Goal: Task Accomplishment & Management: Manage account settings

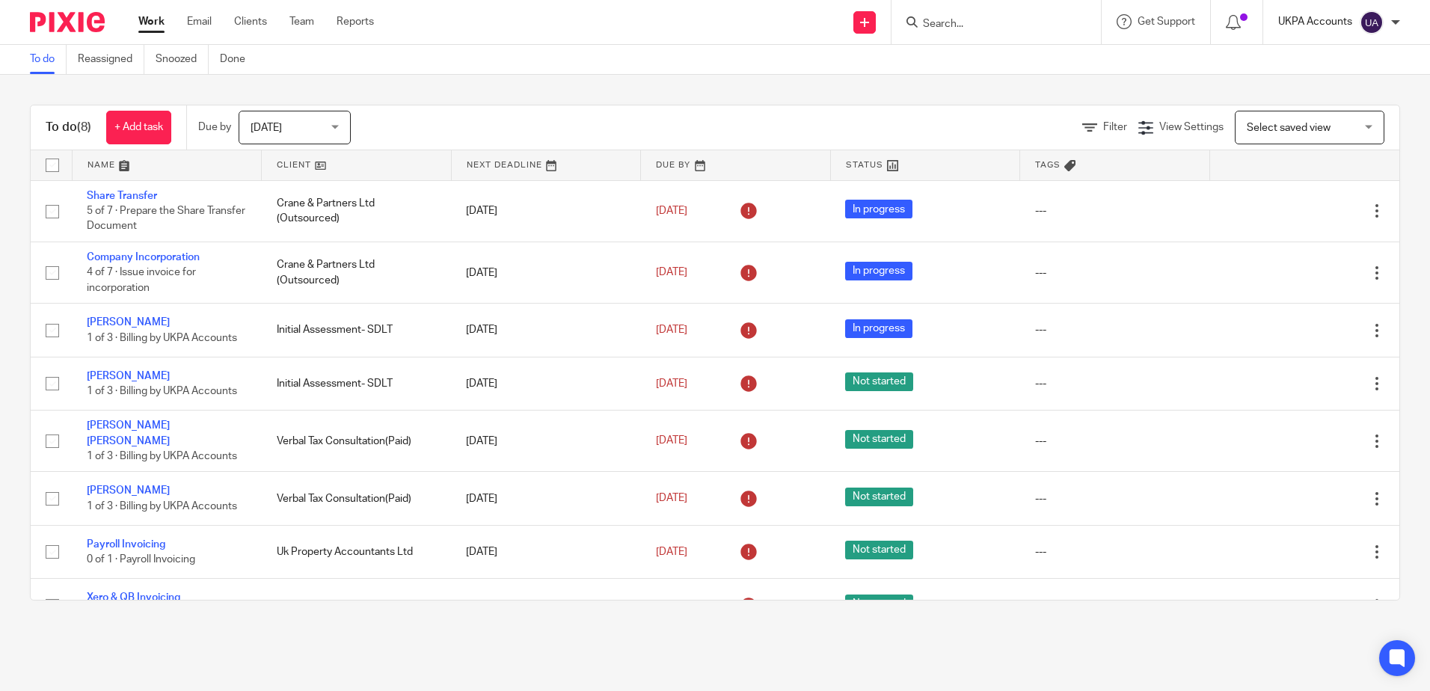
click at [1325, 27] on p "UKPA Accounts" at bounding box center [1315, 21] width 74 height 15
click at [204, 28] on link "Email" at bounding box center [199, 21] width 25 height 15
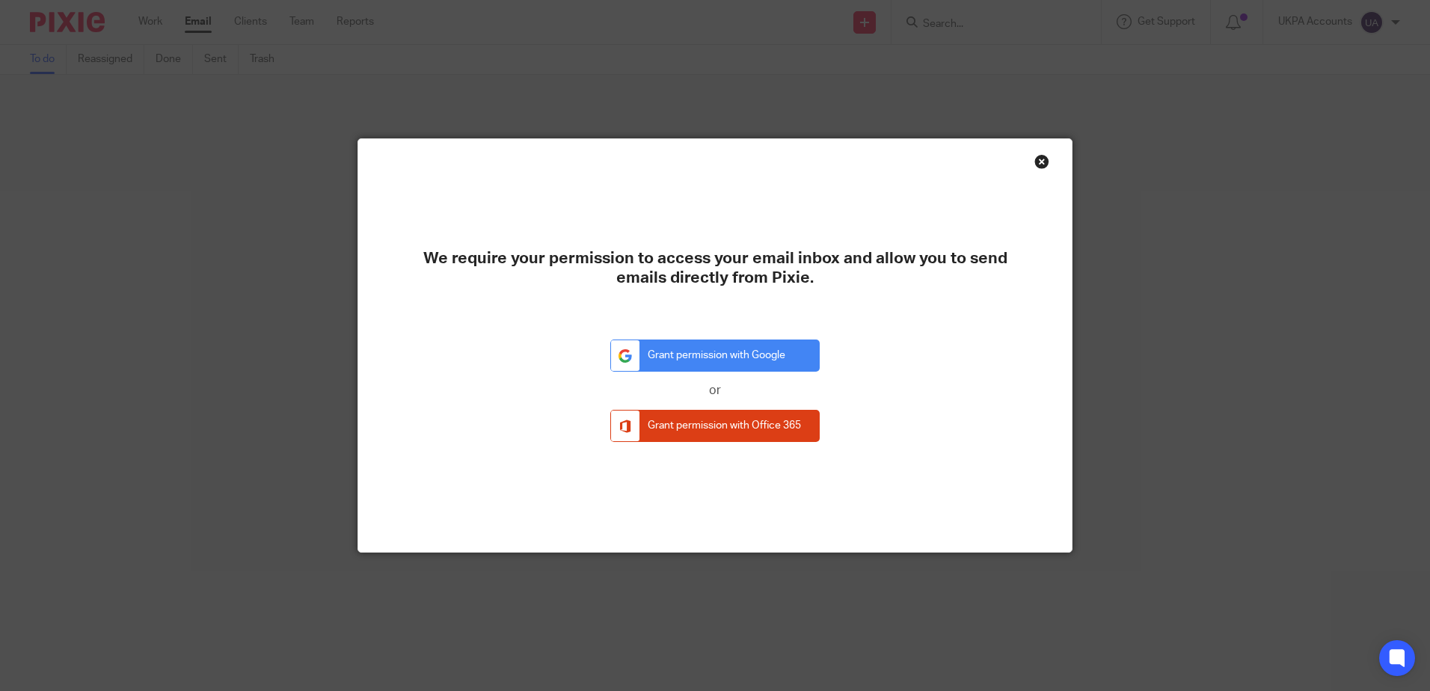
click at [1034, 165] on div "Close this dialog window" at bounding box center [1041, 161] width 15 height 15
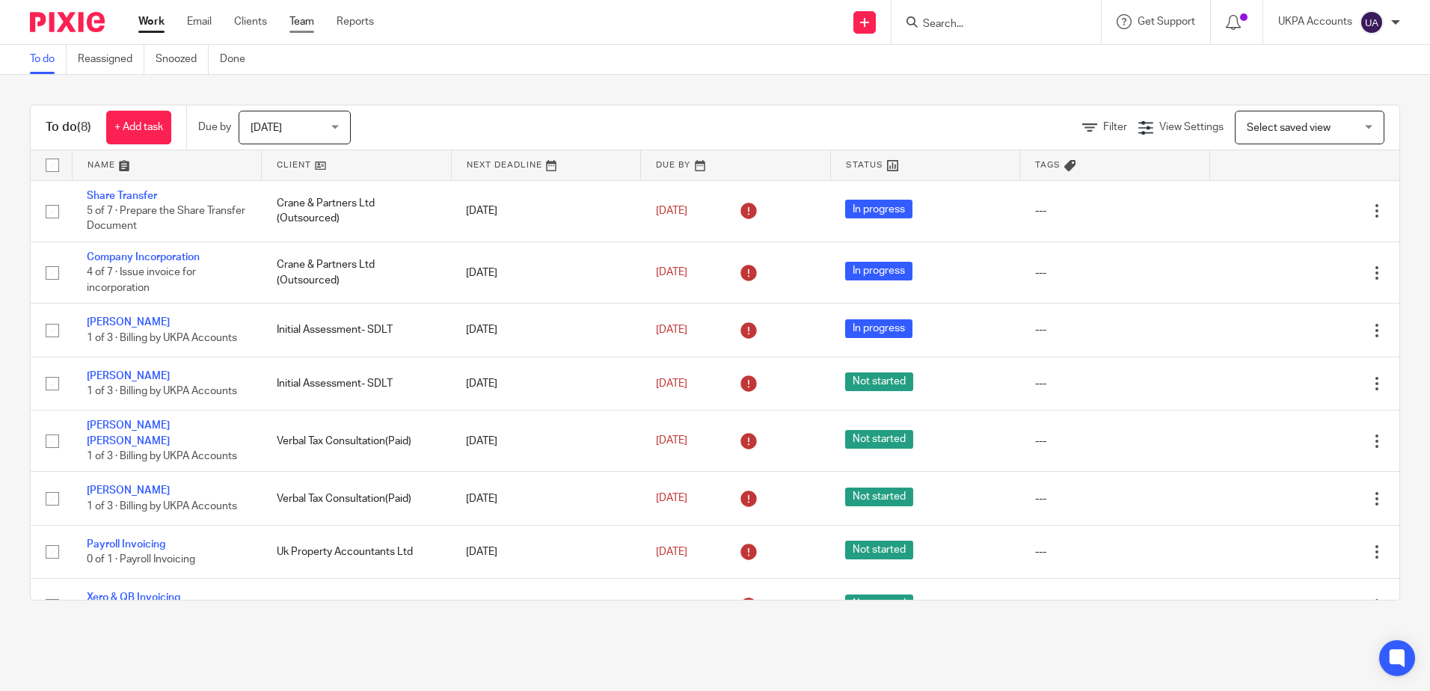
click at [305, 25] on link "Team" at bounding box center [301, 21] width 25 height 15
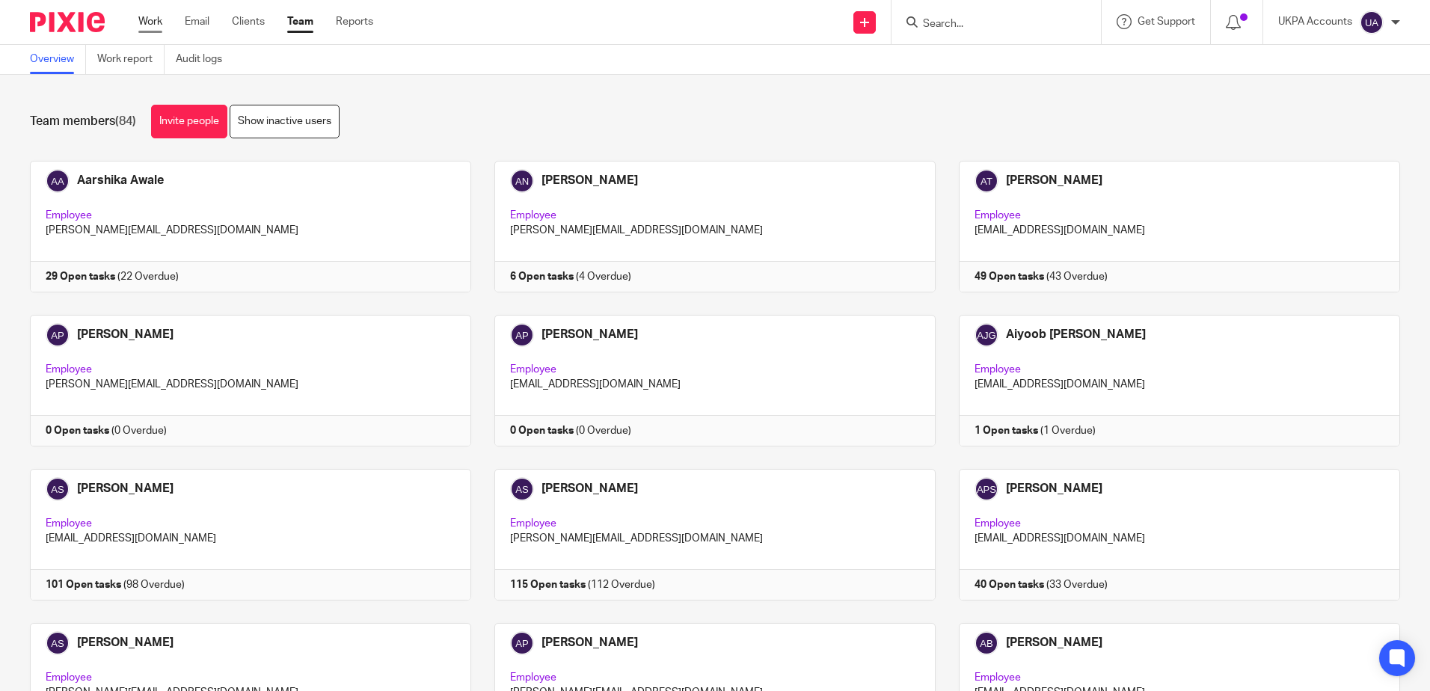
click at [156, 25] on link "Work" at bounding box center [150, 21] width 24 height 15
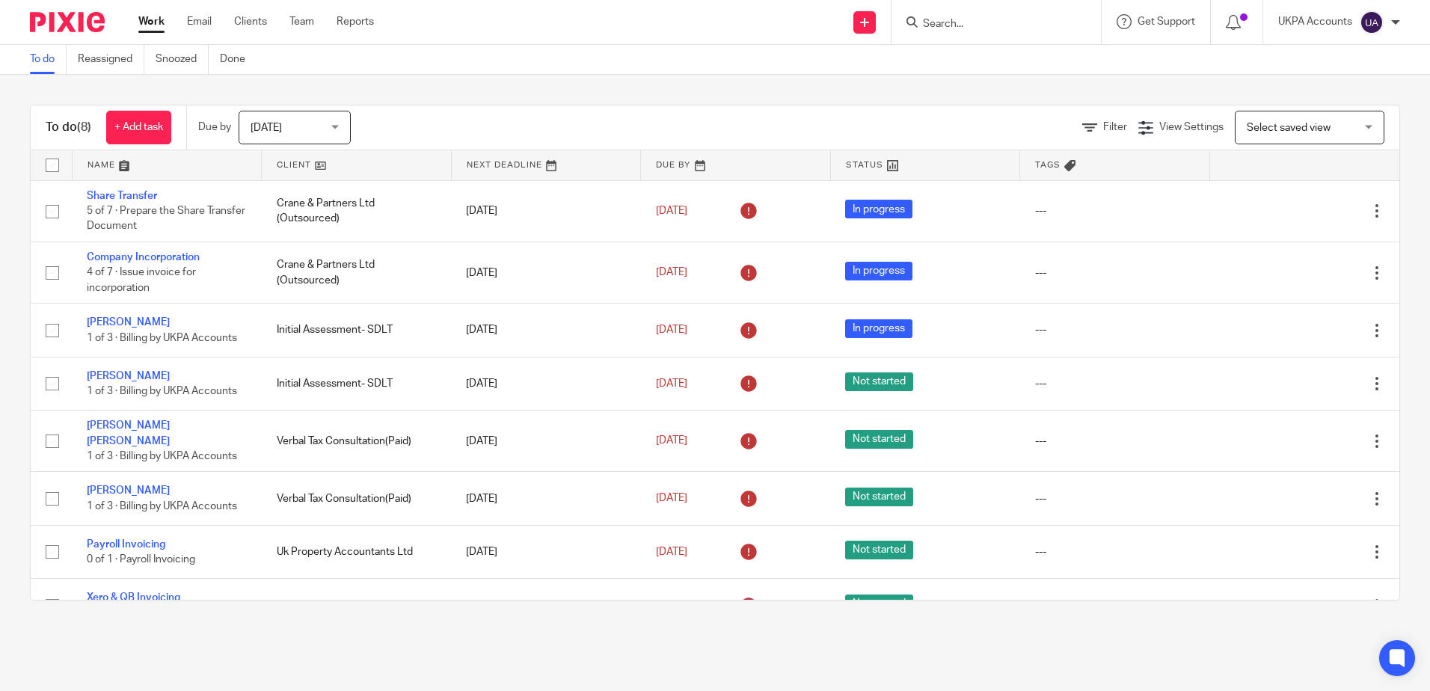
click at [83, 20] on img at bounding box center [67, 22] width 75 height 20
click at [186, 57] on link "Snoozed" at bounding box center [182, 59] width 53 height 29
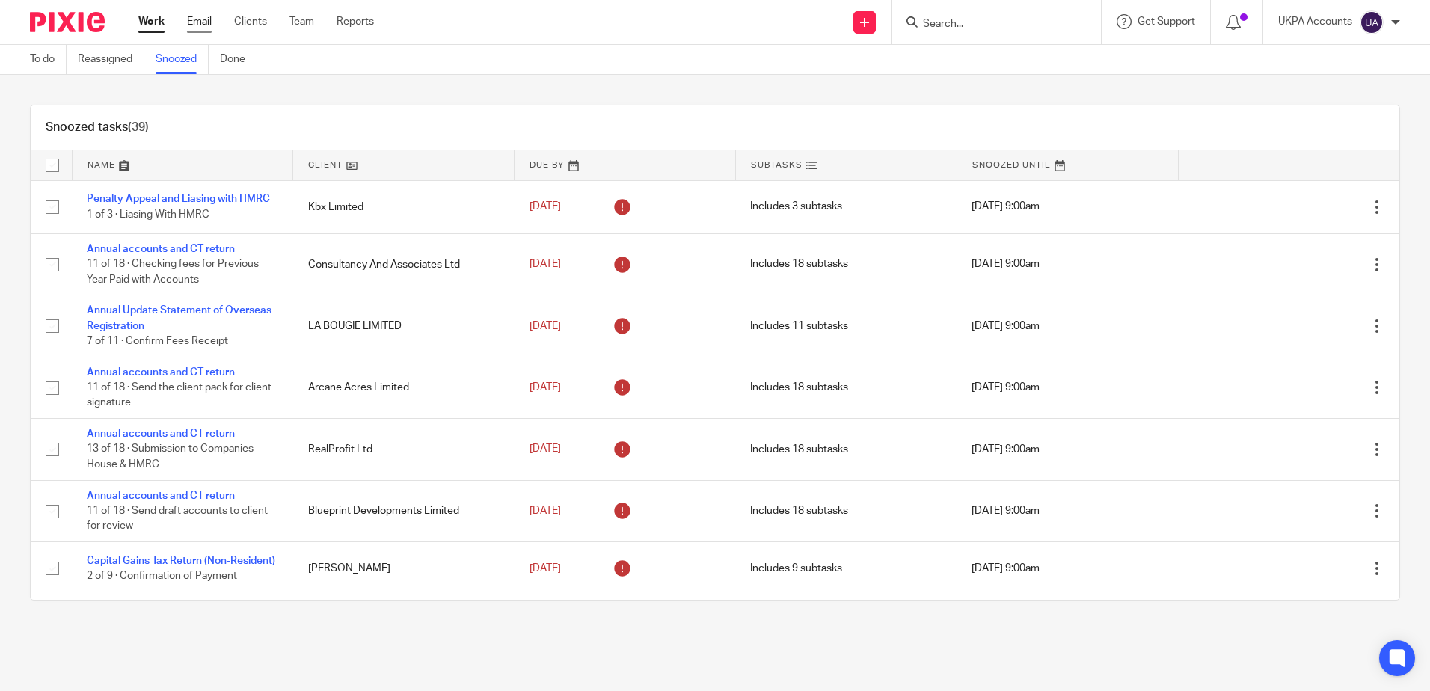
click at [205, 19] on link "Email" at bounding box center [199, 21] width 25 height 15
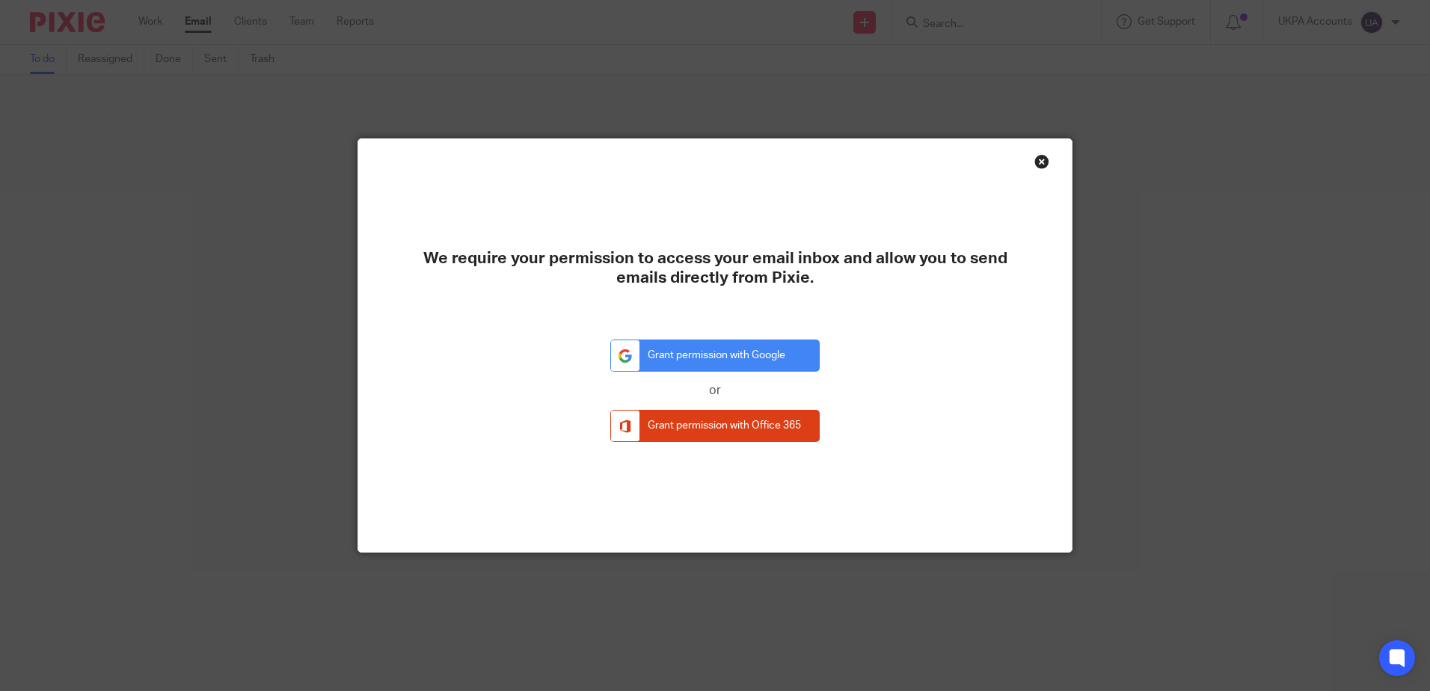
click at [1036, 162] on div "Close this dialog window" at bounding box center [1041, 161] width 15 height 15
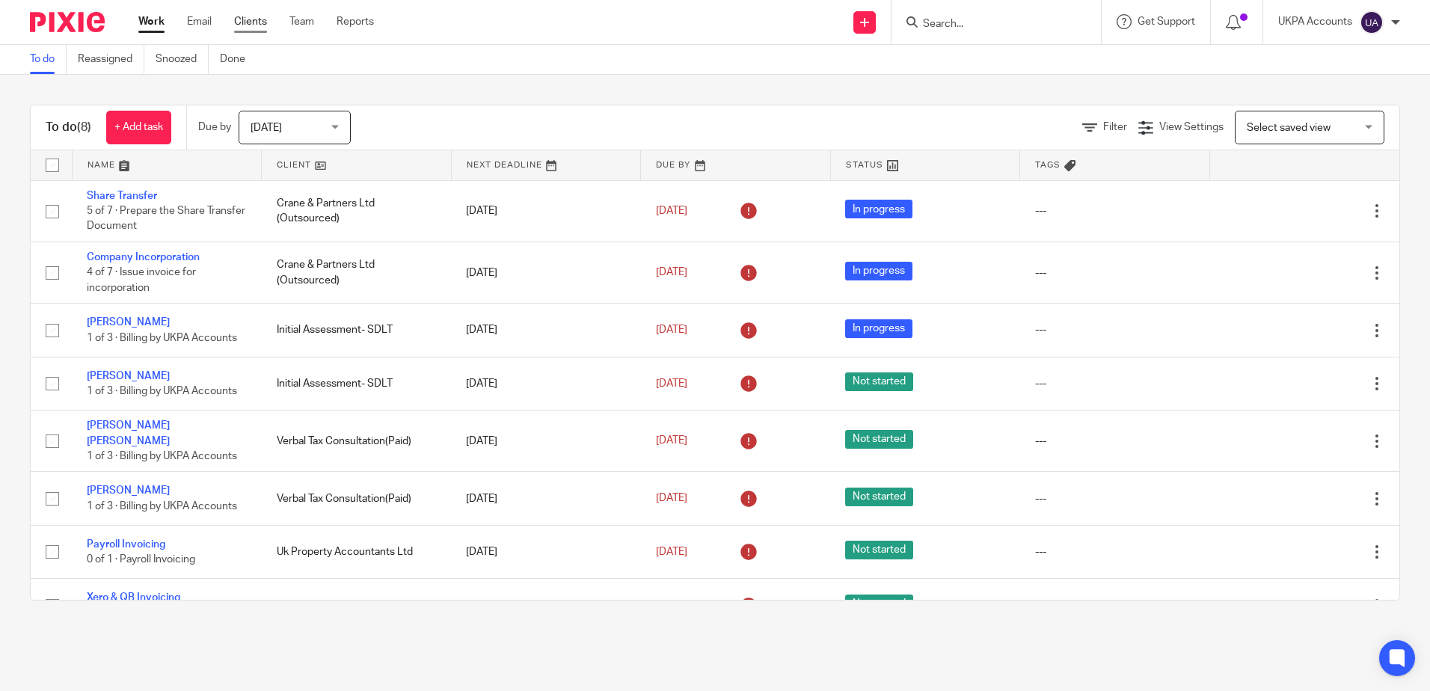
click at [260, 25] on link "Clients" at bounding box center [250, 21] width 33 height 15
click at [238, 14] on link "Clients" at bounding box center [250, 21] width 33 height 15
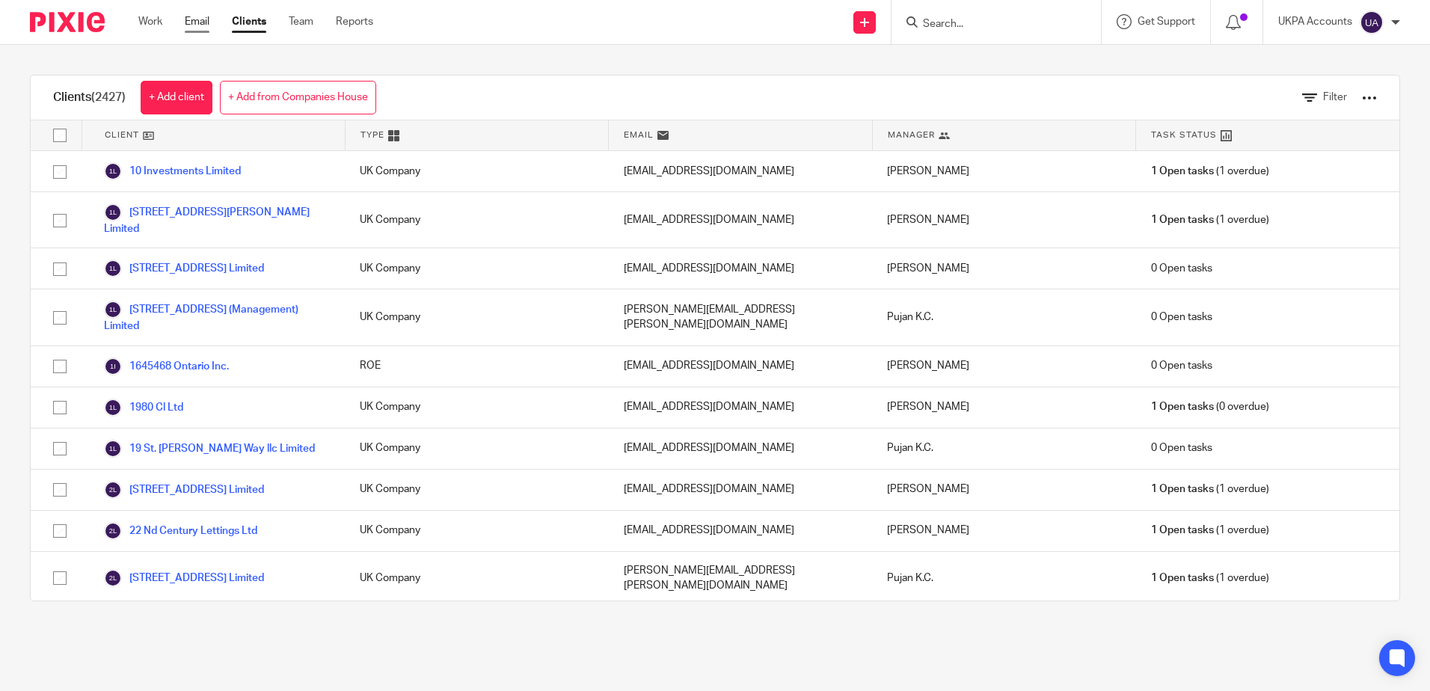
click at [204, 25] on link "Email" at bounding box center [197, 21] width 25 height 15
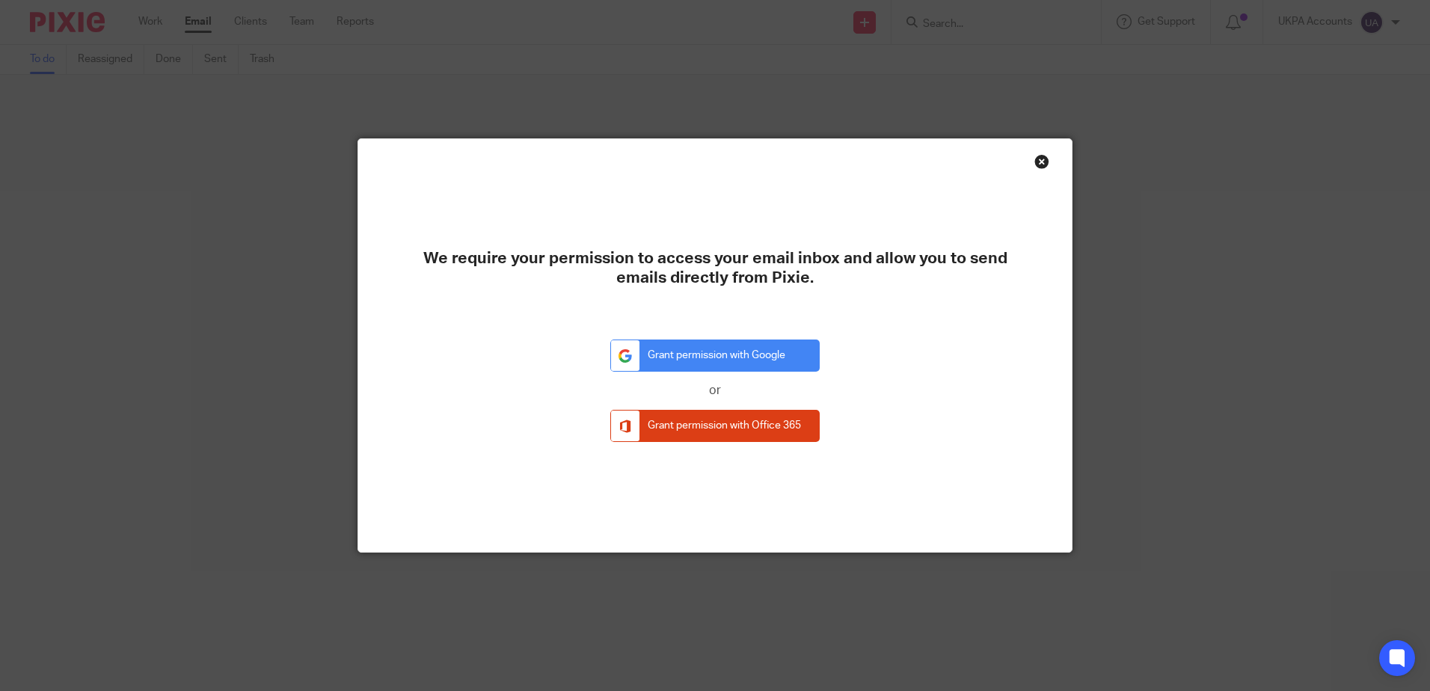
click at [1034, 159] on div "Close this dialog window" at bounding box center [1041, 161] width 15 height 15
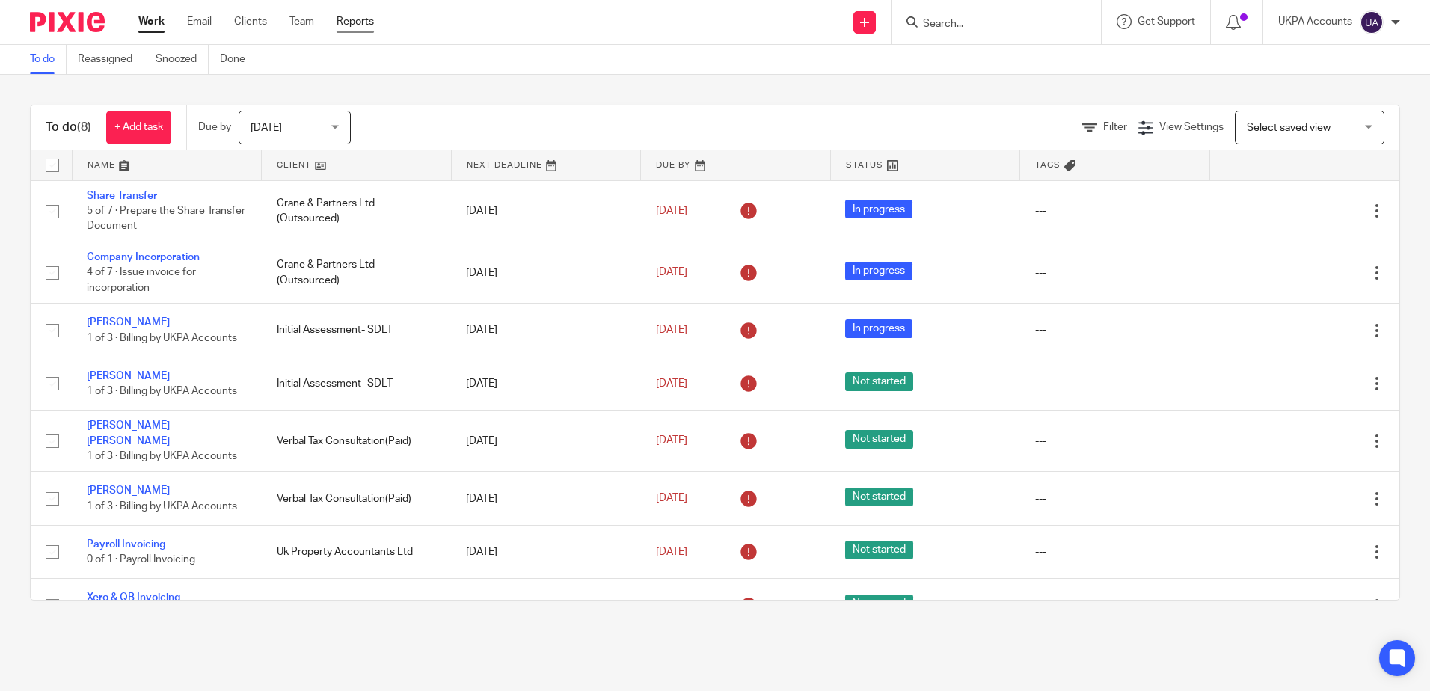
click at [365, 24] on link "Reports" at bounding box center [354, 21] width 37 height 15
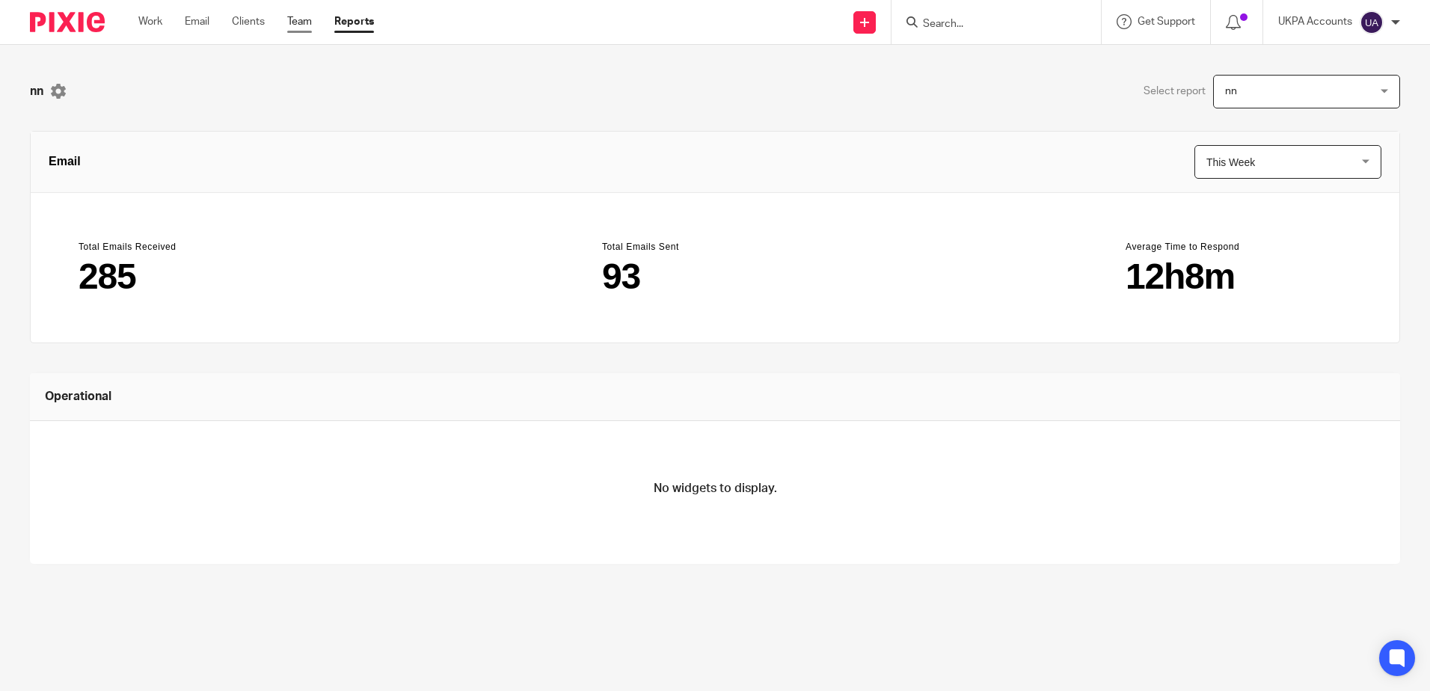
click at [292, 25] on link "Team" at bounding box center [299, 21] width 25 height 15
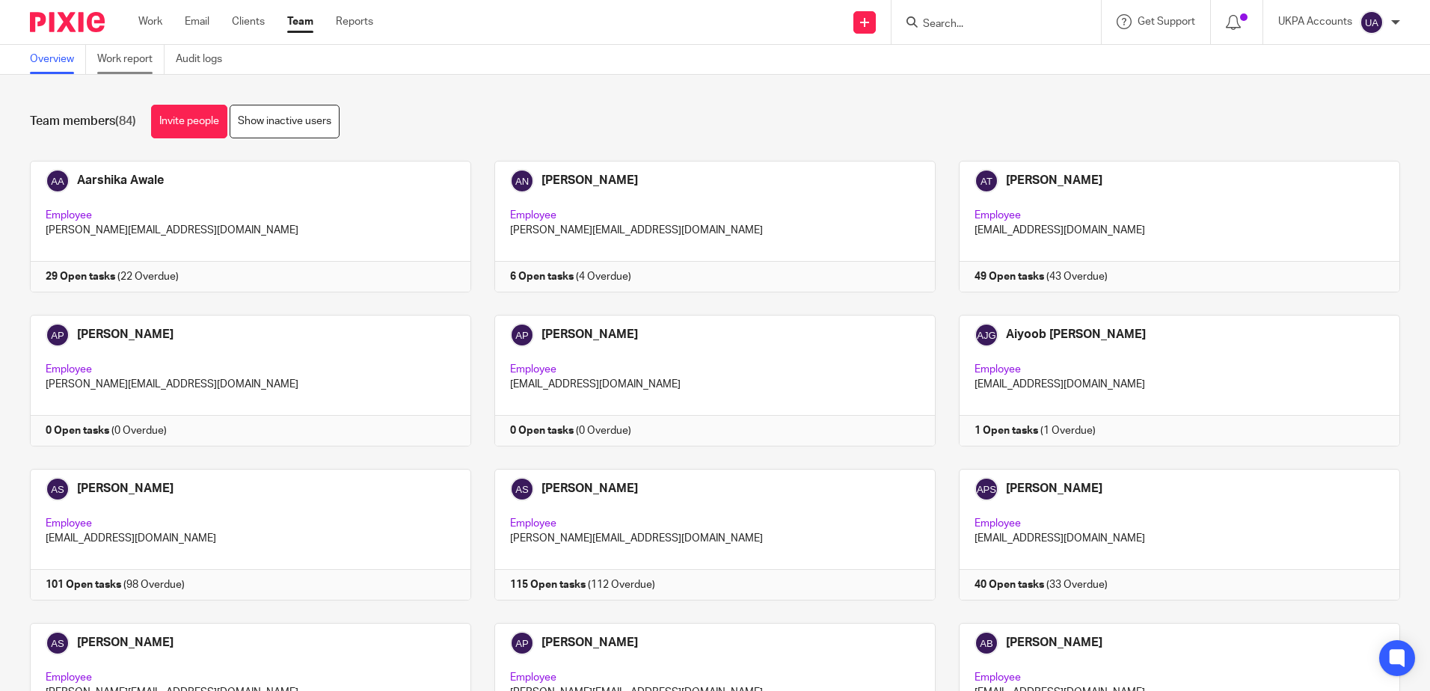
click at [139, 62] on link "Work report" at bounding box center [130, 59] width 67 height 29
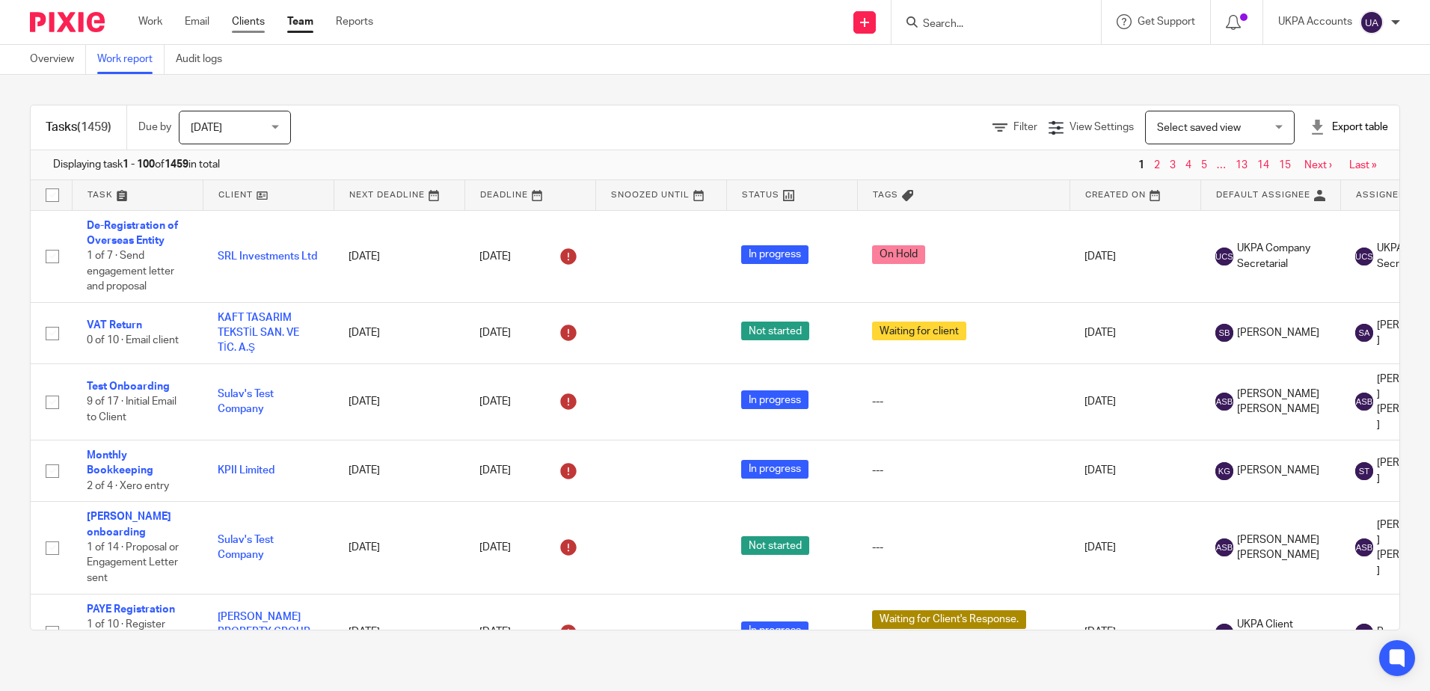
click at [240, 16] on link "Clients" at bounding box center [248, 21] width 33 height 15
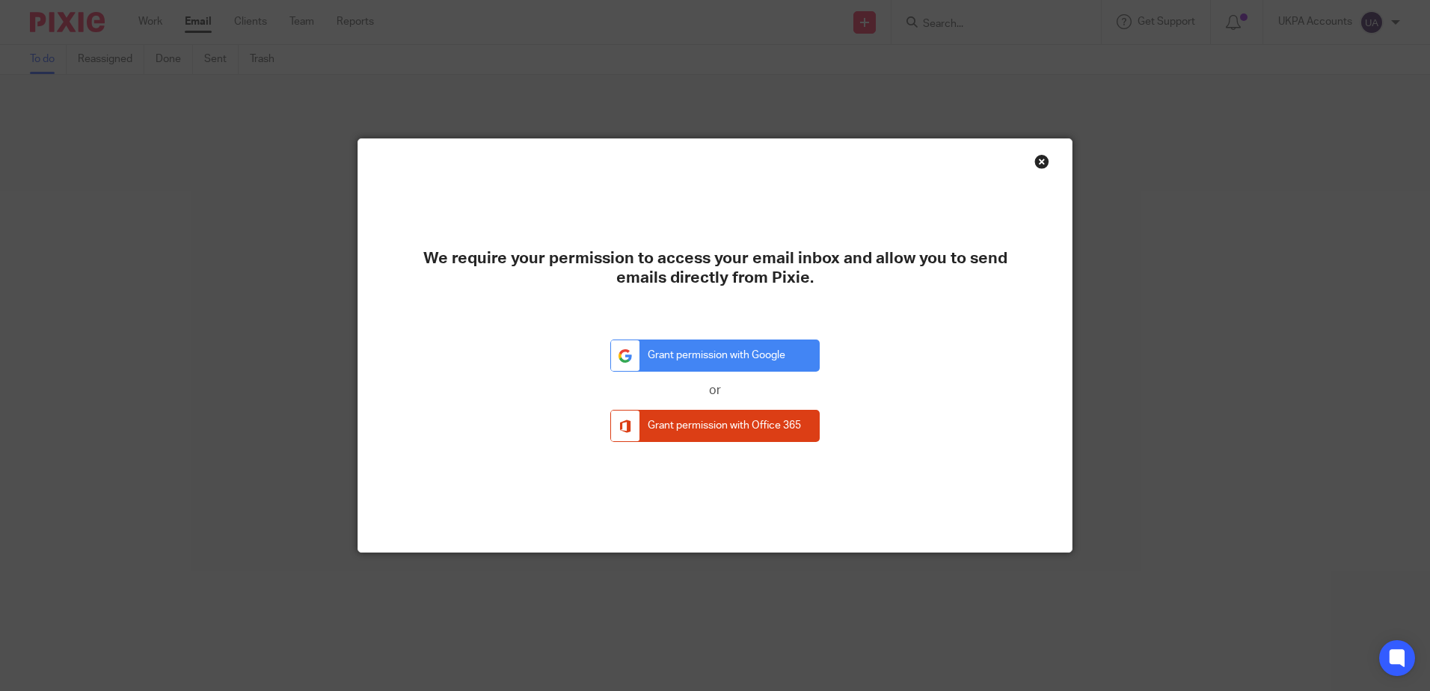
click at [1034, 157] on div "Close this dialog window" at bounding box center [1041, 161] width 15 height 15
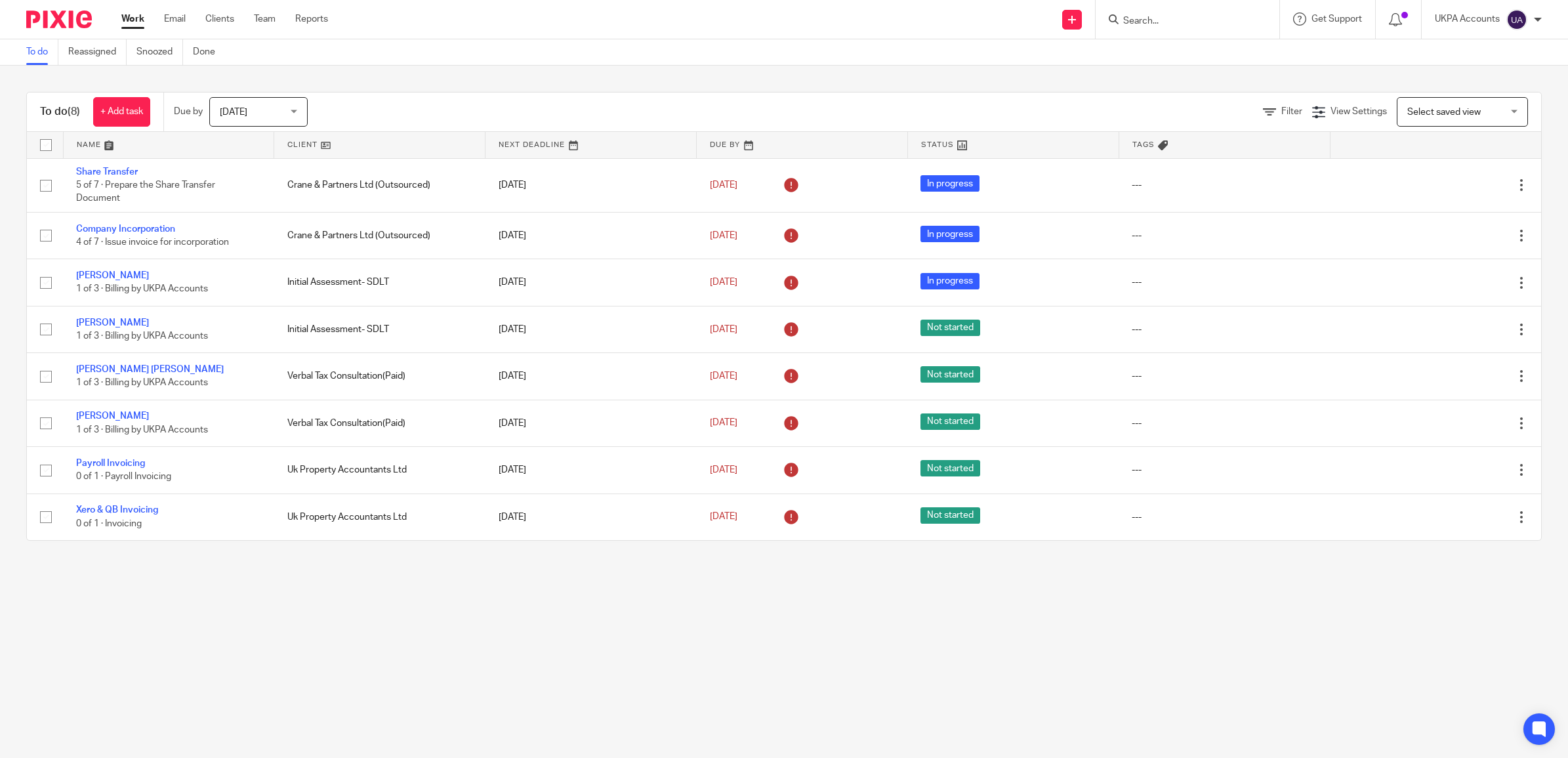
click at [1102, 80] on div "To do (8) + Add task Due by Today Today Today Tomorrow This week Next week This…" at bounding box center [784, 316] width 1568 height 501
click at [1254, 115] on span "View Settings" at bounding box center [1358, 111] width 56 height 9
click at [1254, 175] on span "Manage saved views" at bounding box center [1272, 179] width 84 height 9
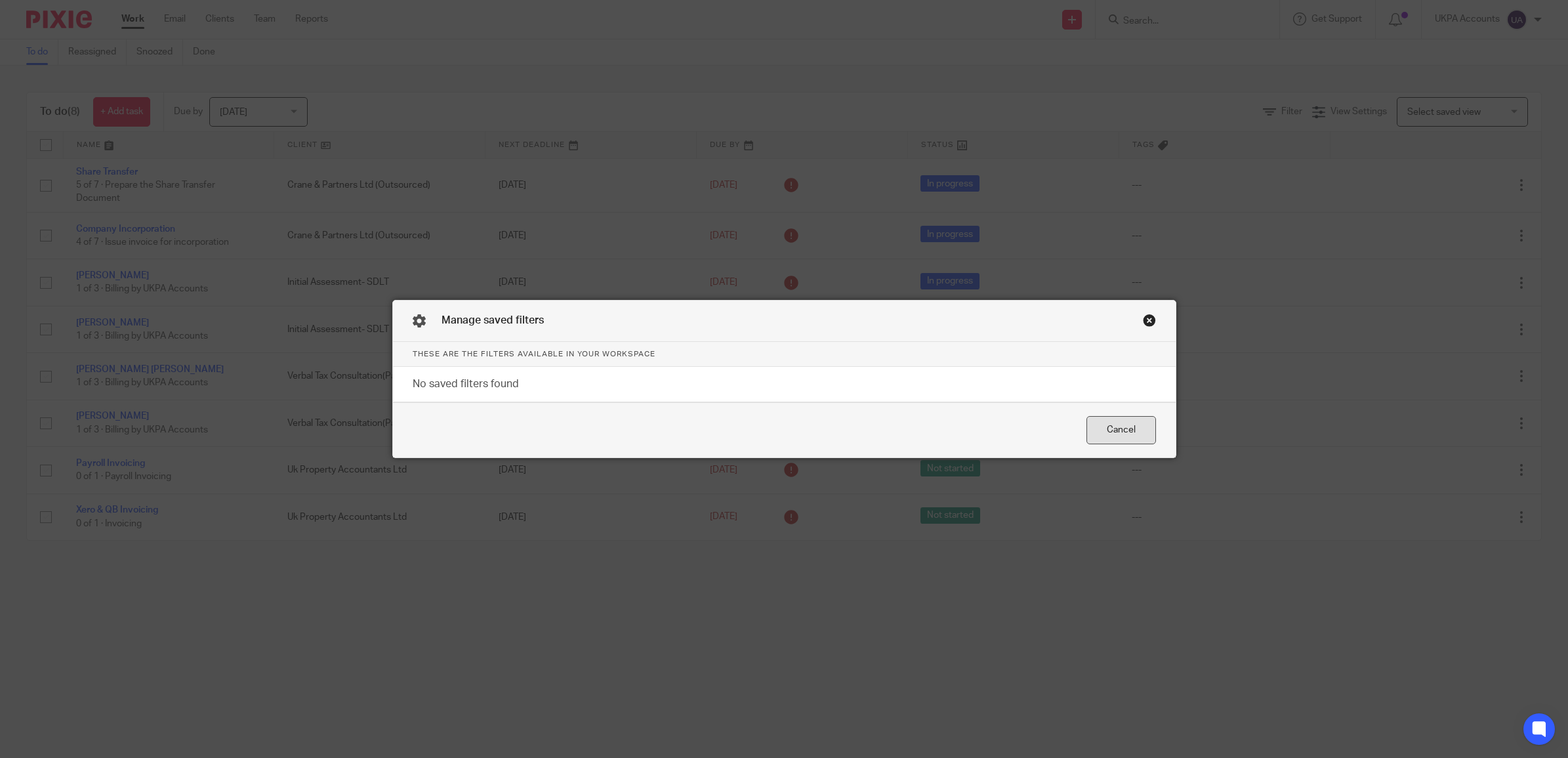
click at [1136, 425] on div "Cancel" at bounding box center [1121, 430] width 69 height 28
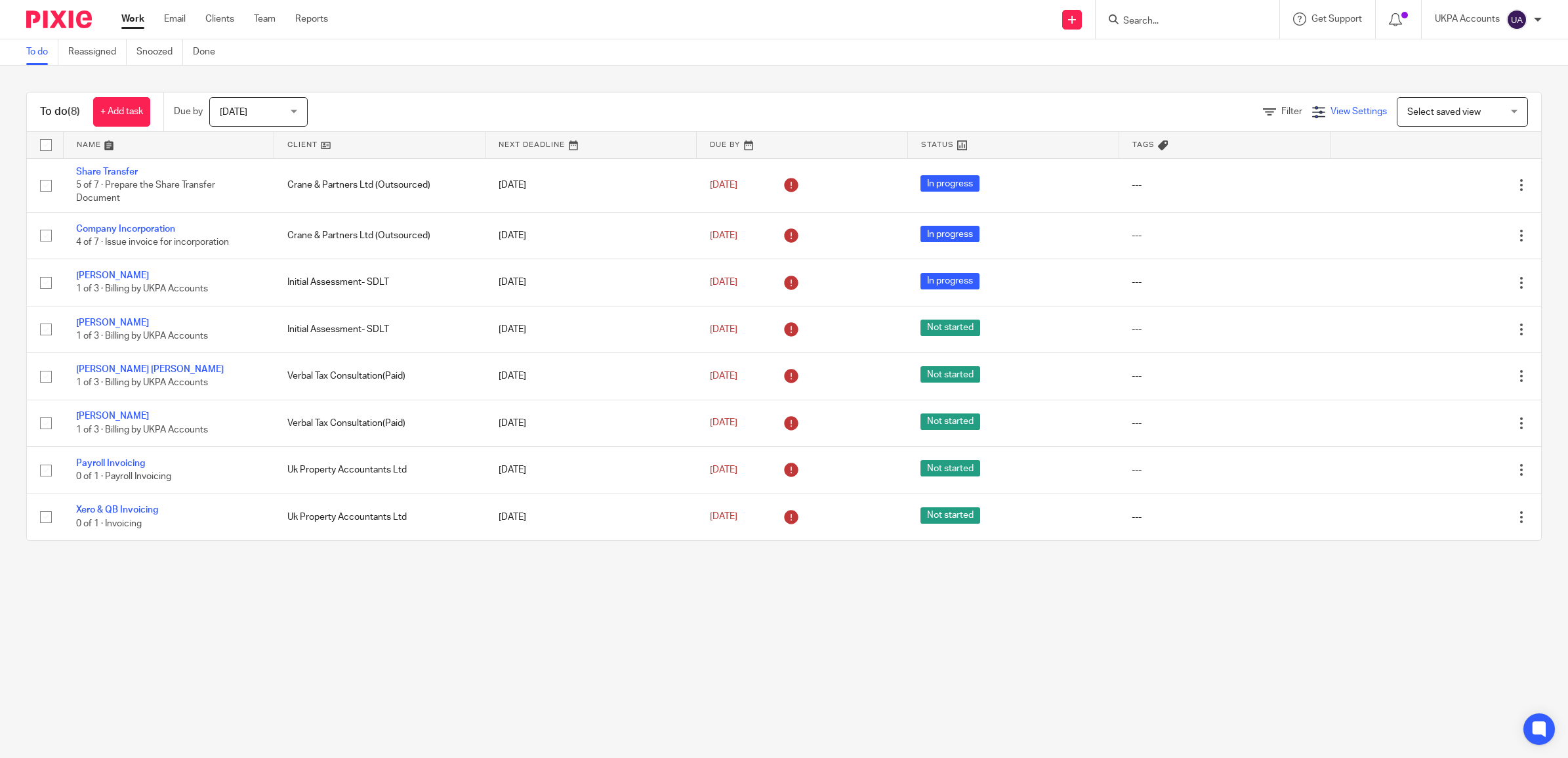
click at [1254, 107] on span "View Settings" at bounding box center [1358, 111] width 56 height 9
click at [1254, 151] on icon at bounding box center [1343, 151] width 13 height 13
click at [1247, 151] on h4 "View Settings" at bounding box center [1258, 153] width 93 height 17
click at [1254, 103] on div "Filter View Settings View Settings Manage saved views Select saved view Select …" at bounding box center [936, 112] width 1211 height 30
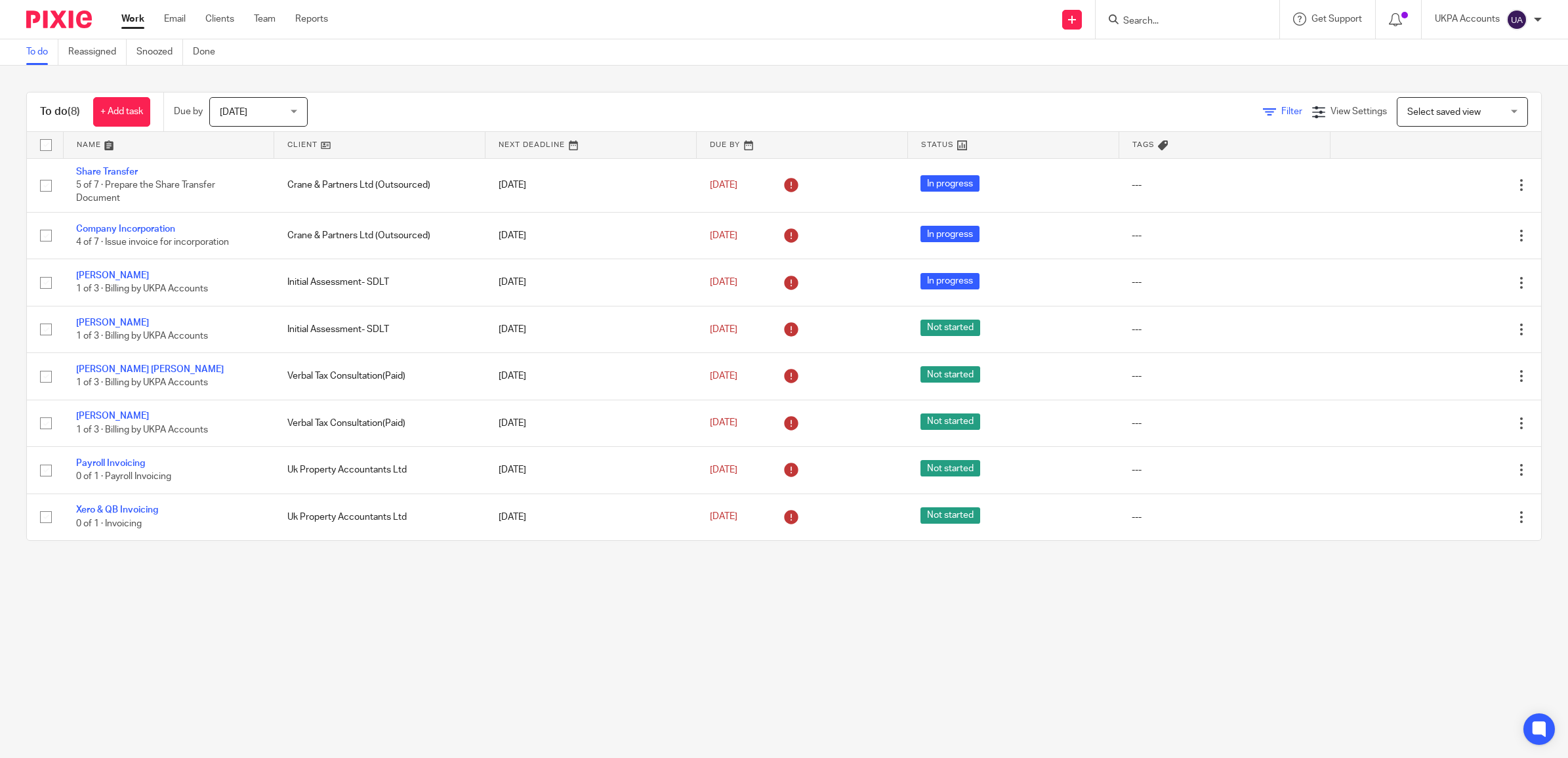
click at [1254, 113] on span "Filter" at bounding box center [1292, 111] width 21 height 9
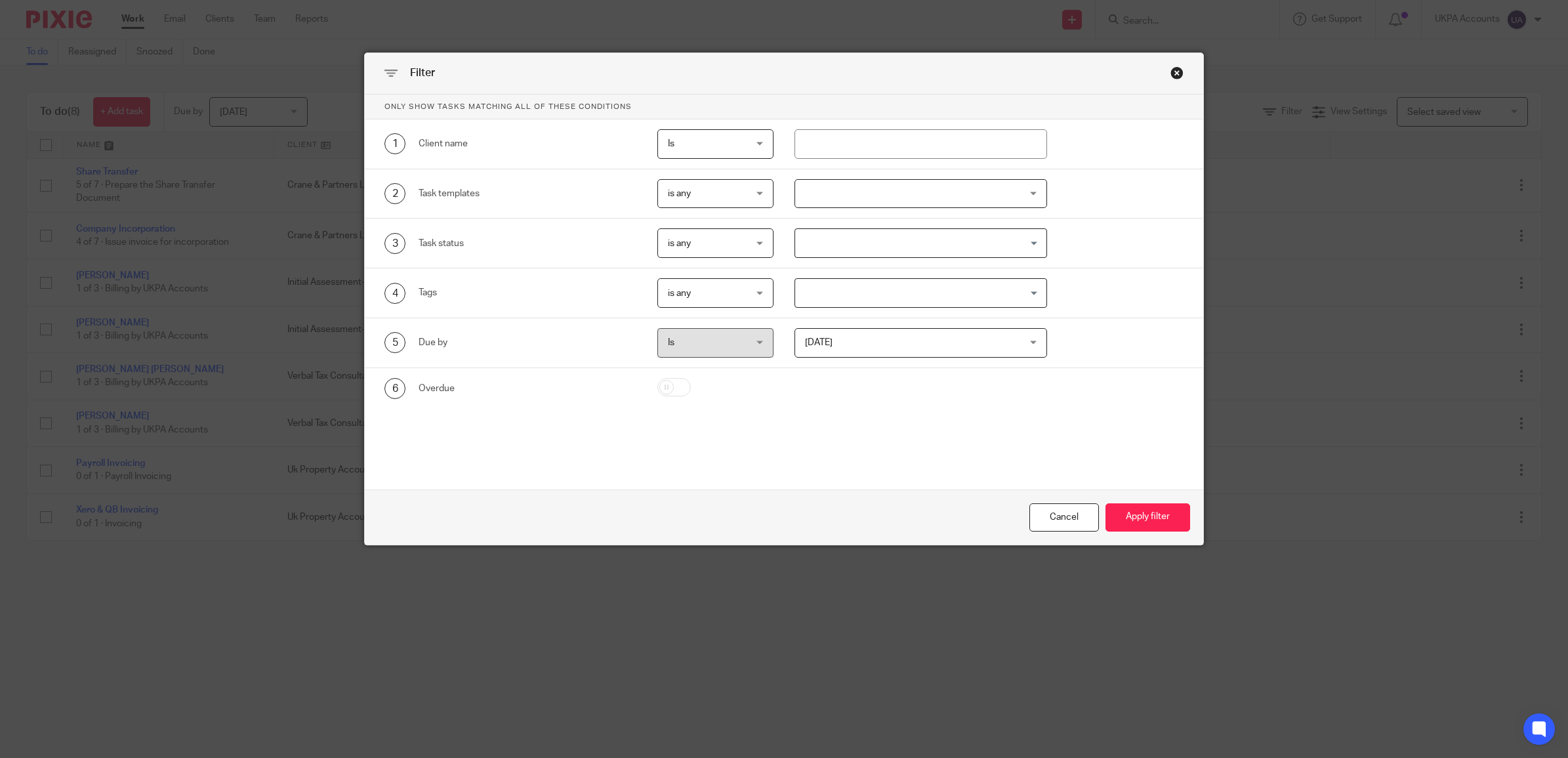
click at [677, 245] on span "is any" at bounding box center [679, 243] width 23 height 9
click at [566, 296] on div "Tags" at bounding box center [527, 292] width 218 height 13
click at [707, 246] on span "is any" at bounding box center [710, 242] width 84 height 27
click at [720, 180] on span "is any" at bounding box center [710, 193] width 84 height 27
click at [1143, 508] on button "Apply filter" at bounding box center [1148, 518] width 84 height 28
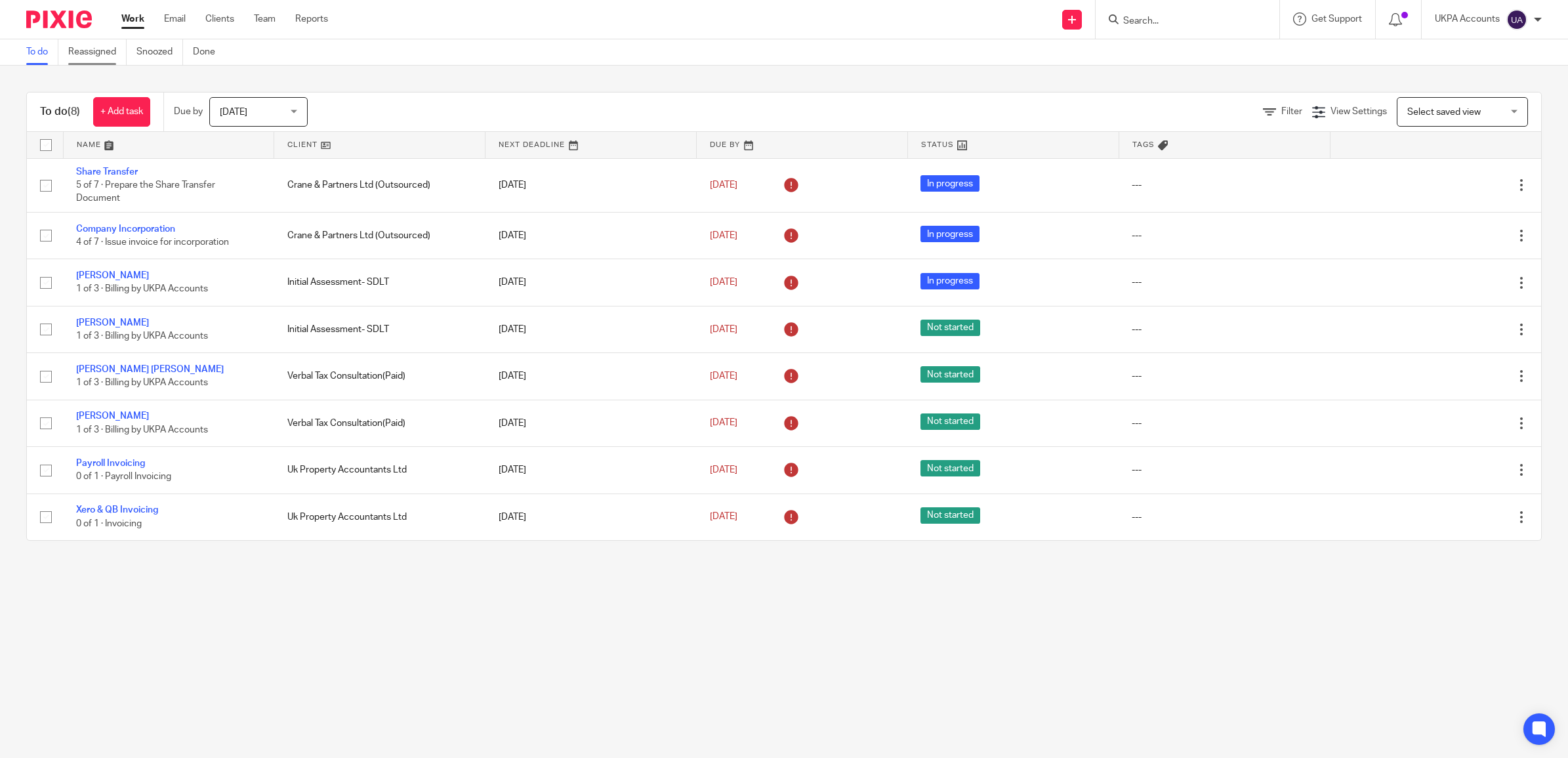
click at [82, 48] on link "Reassigned" at bounding box center [97, 52] width 59 height 25
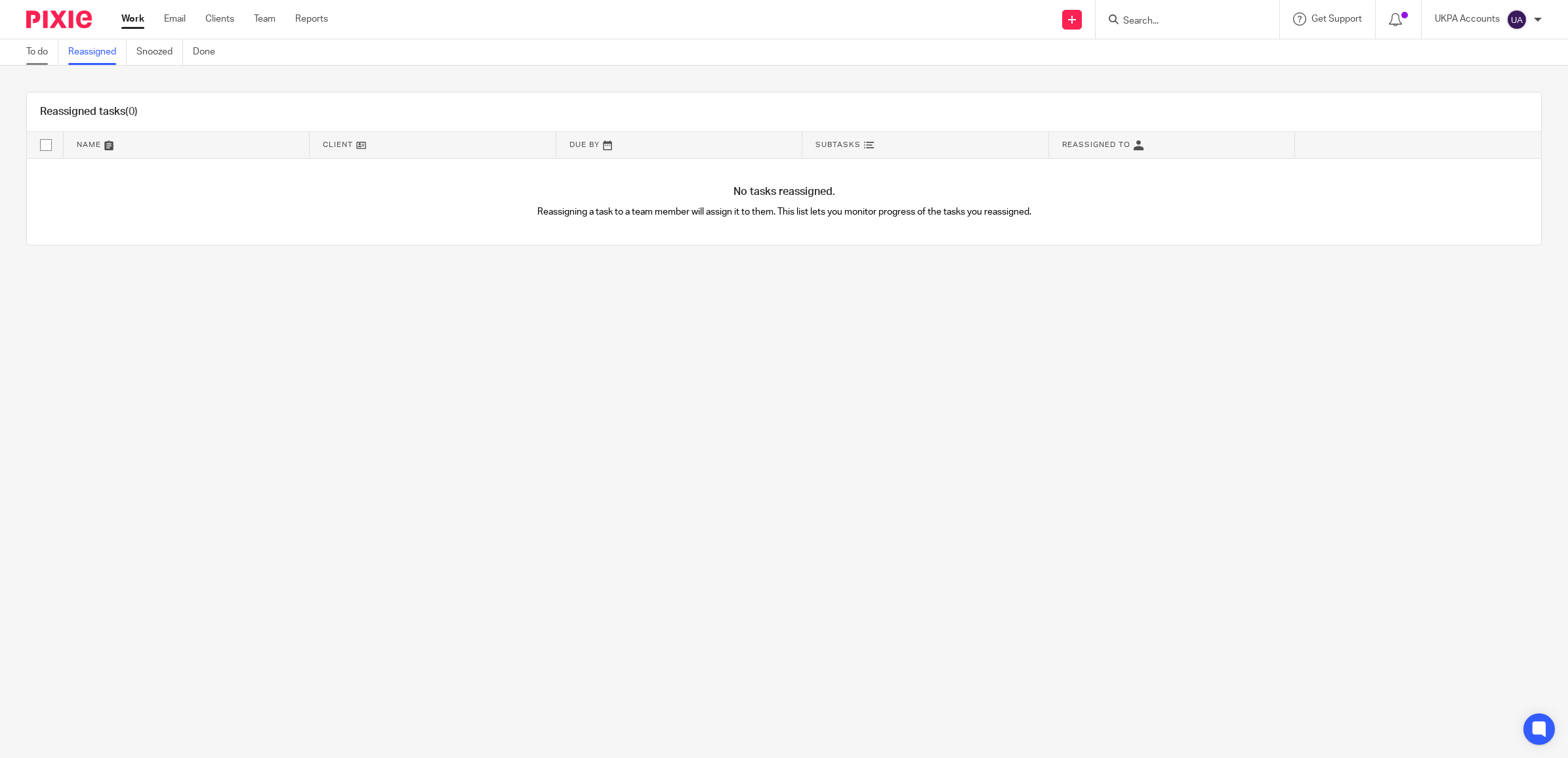
click at [41, 48] on link "To do" at bounding box center [42, 52] width 32 height 25
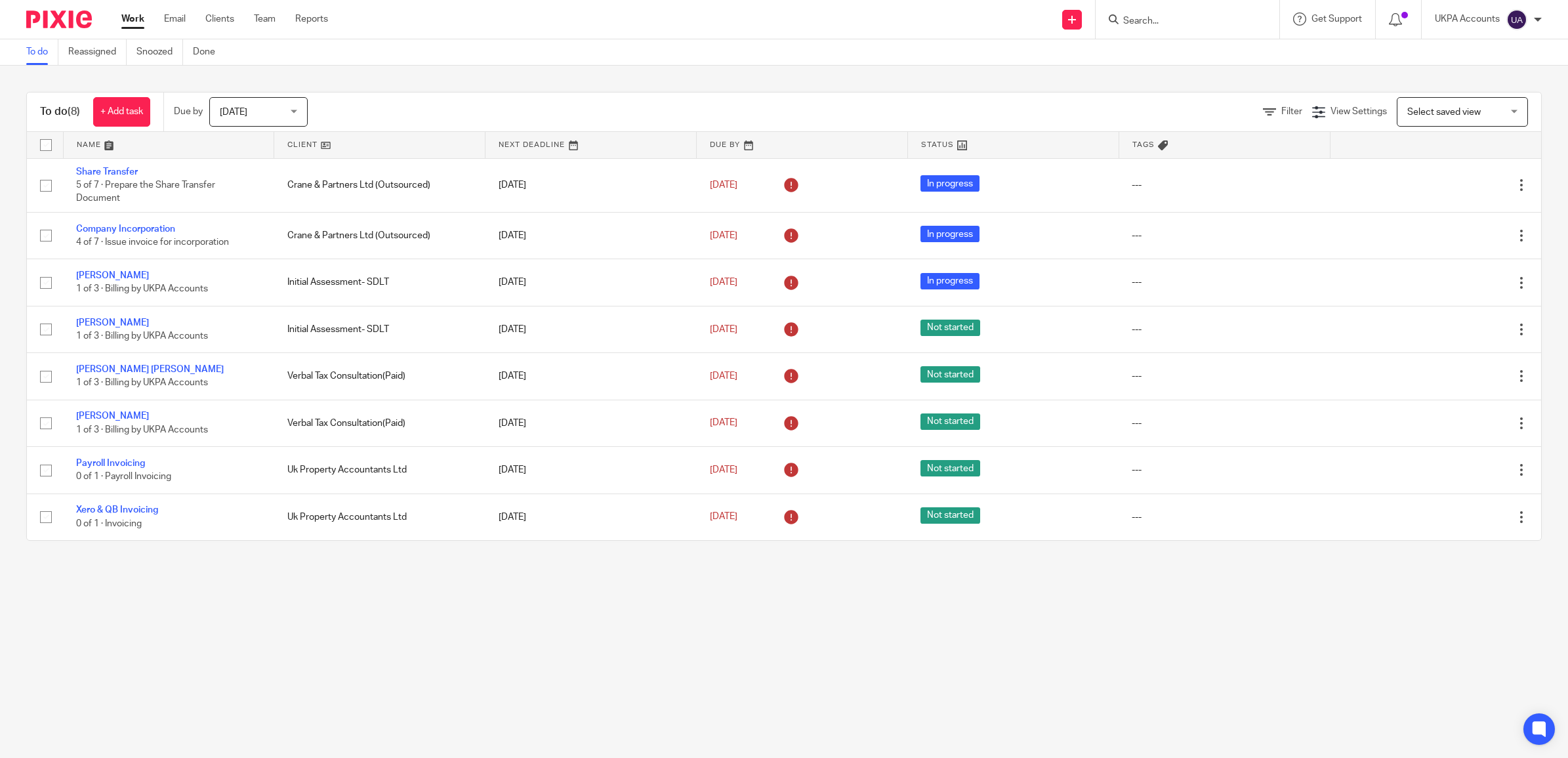
click at [272, 111] on span "[DATE]" at bounding box center [254, 111] width 69 height 27
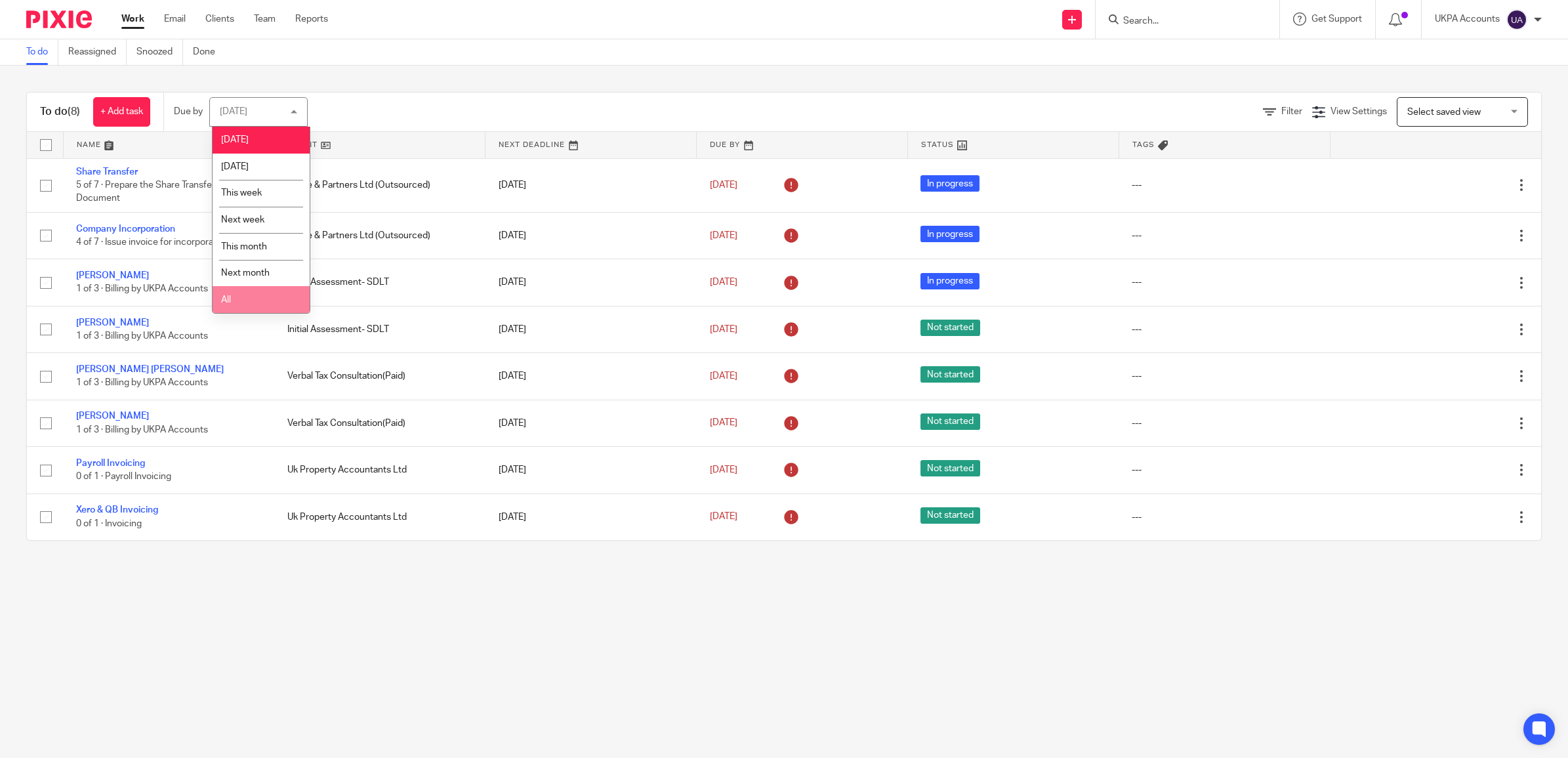
click at [245, 300] on li "All" at bounding box center [261, 299] width 97 height 27
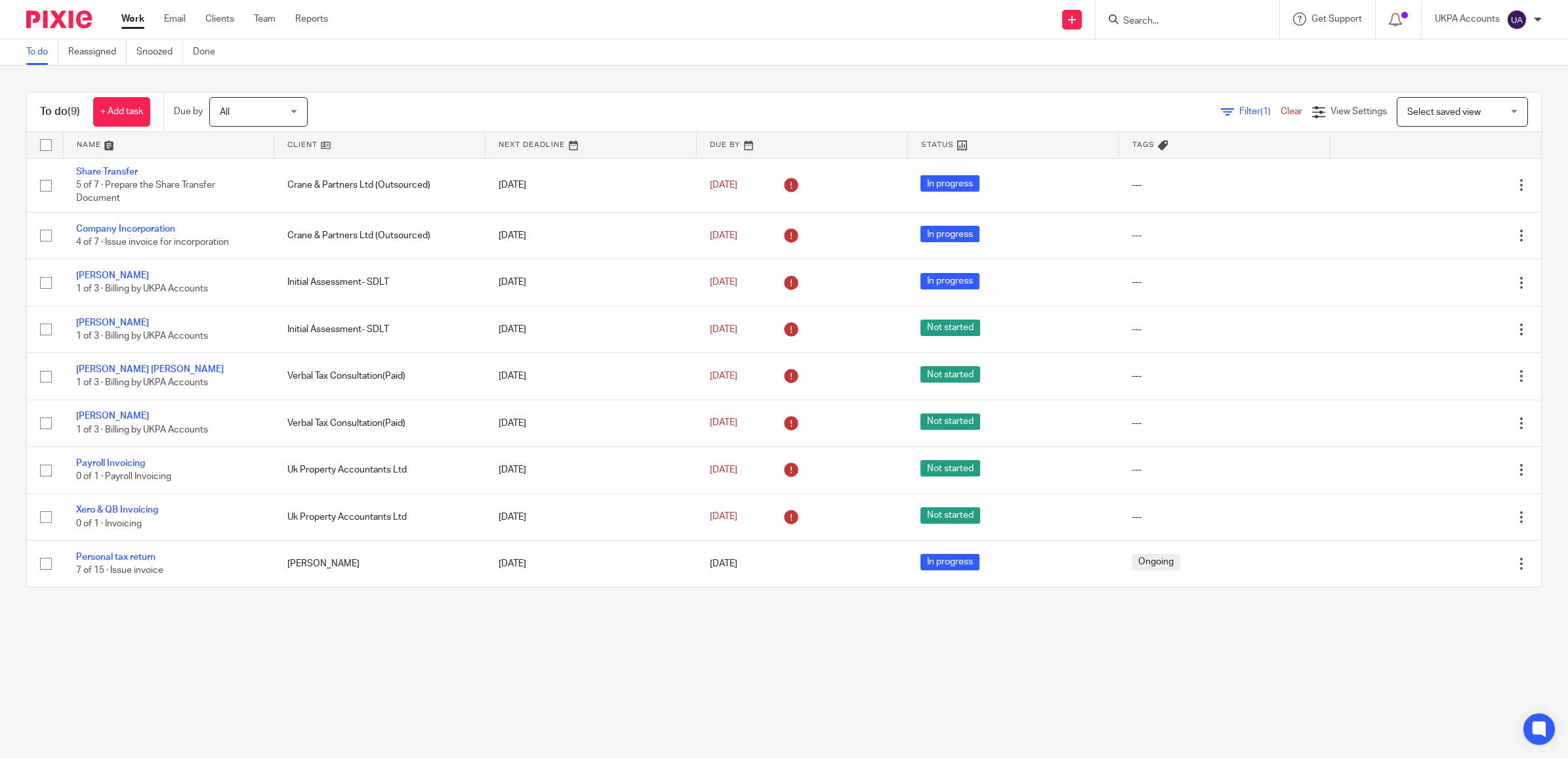
click at [1281, 112] on link "Clear" at bounding box center [1292, 111] width 22 height 9
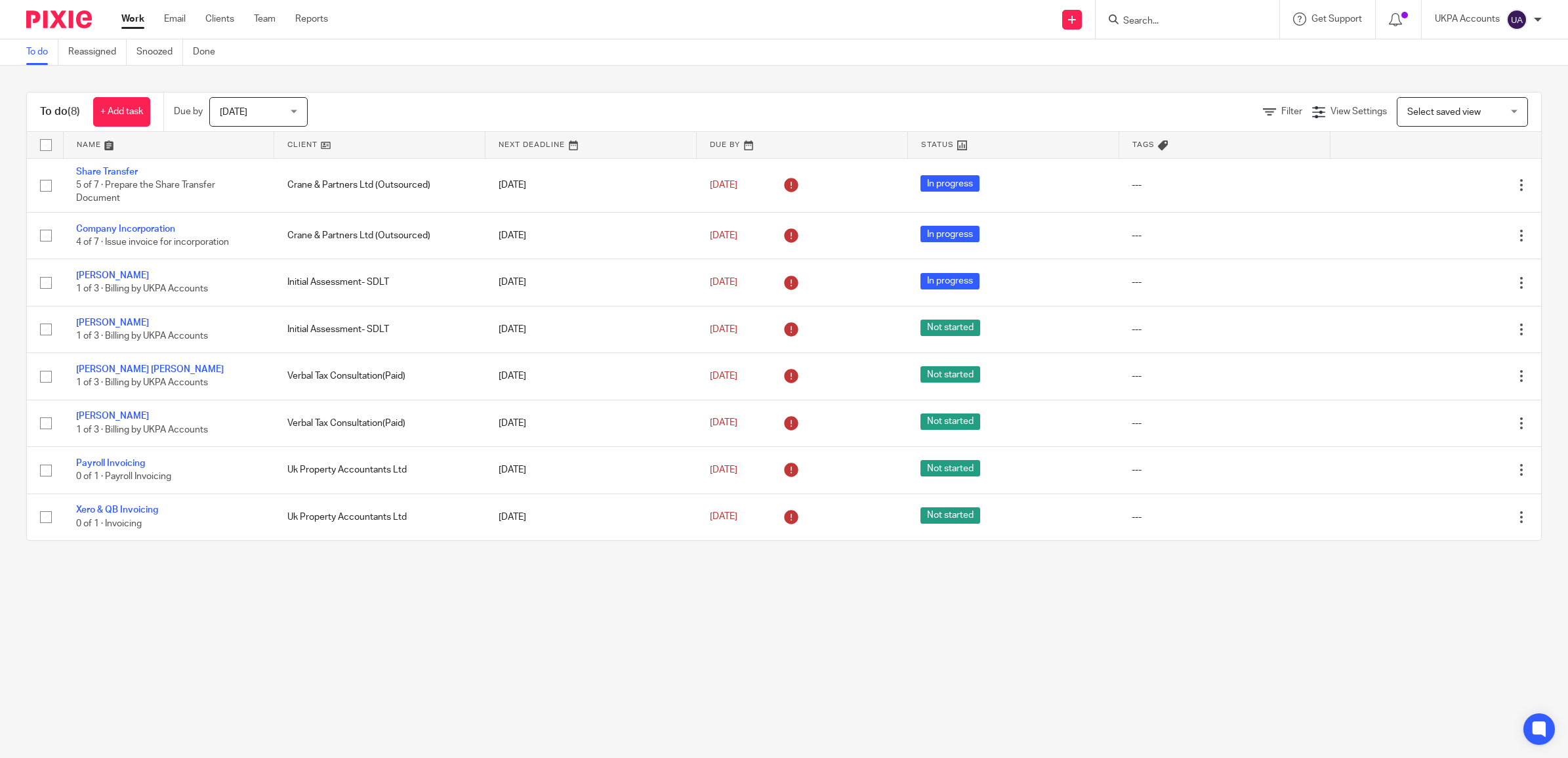
click at [1437, 111] on span "Select saved view" at bounding box center [1444, 112] width 74 height 9
click at [1263, 111] on icon at bounding box center [1269, 111] width 13 height 13
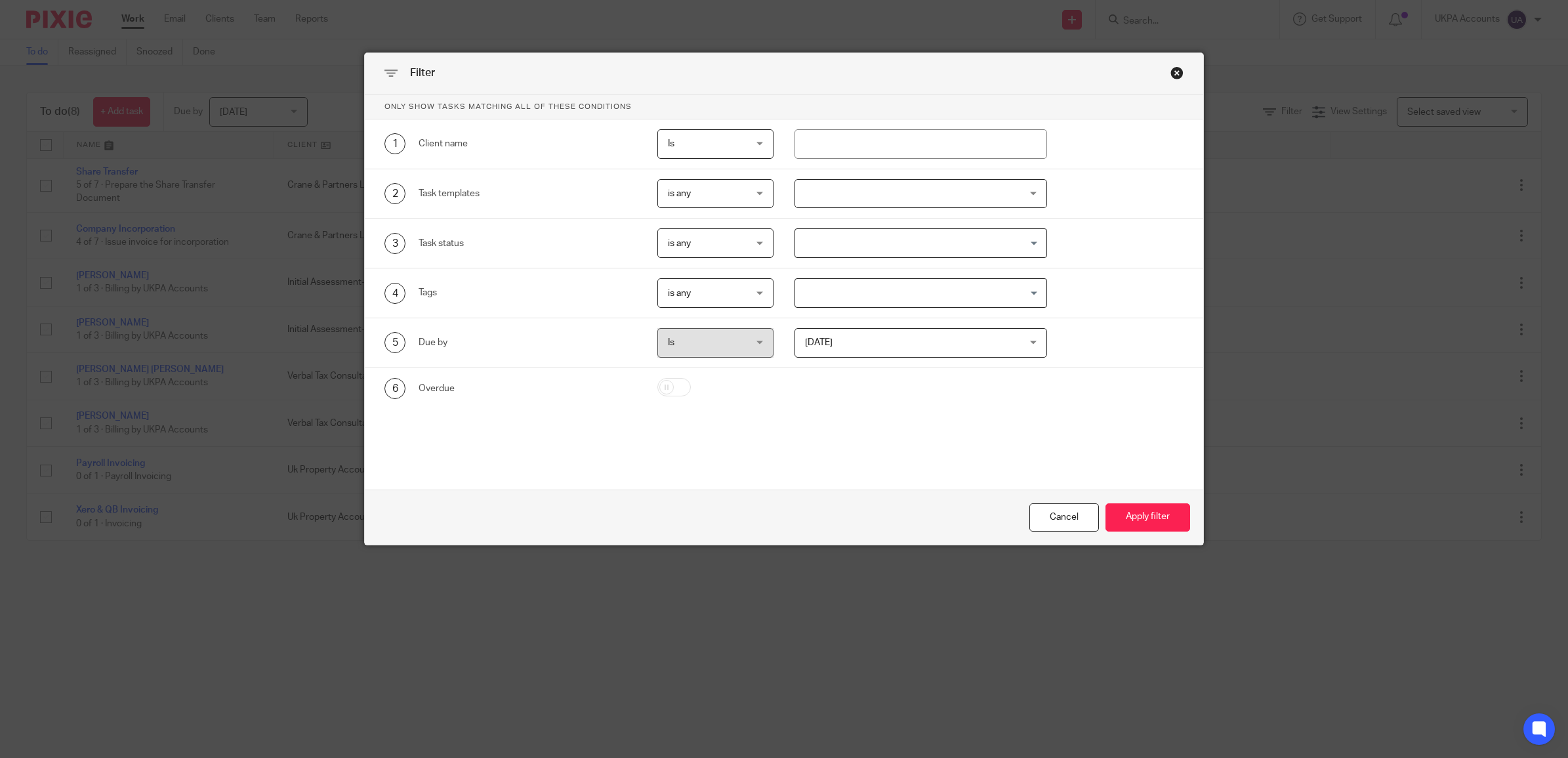
click at [687, 345] on span "Is" at bounding box center [710, 342] width 84 height 27
click at [720, 347] on span "Is" at bounding box center [710, 342] width 84 height 27
click at [761, 349] on div "Is Is" at bounding box center [715, 343] width 116 height 30
click at [834, 349] on span "[DATE]" at bounding box center [901, 342] width 194 height 27
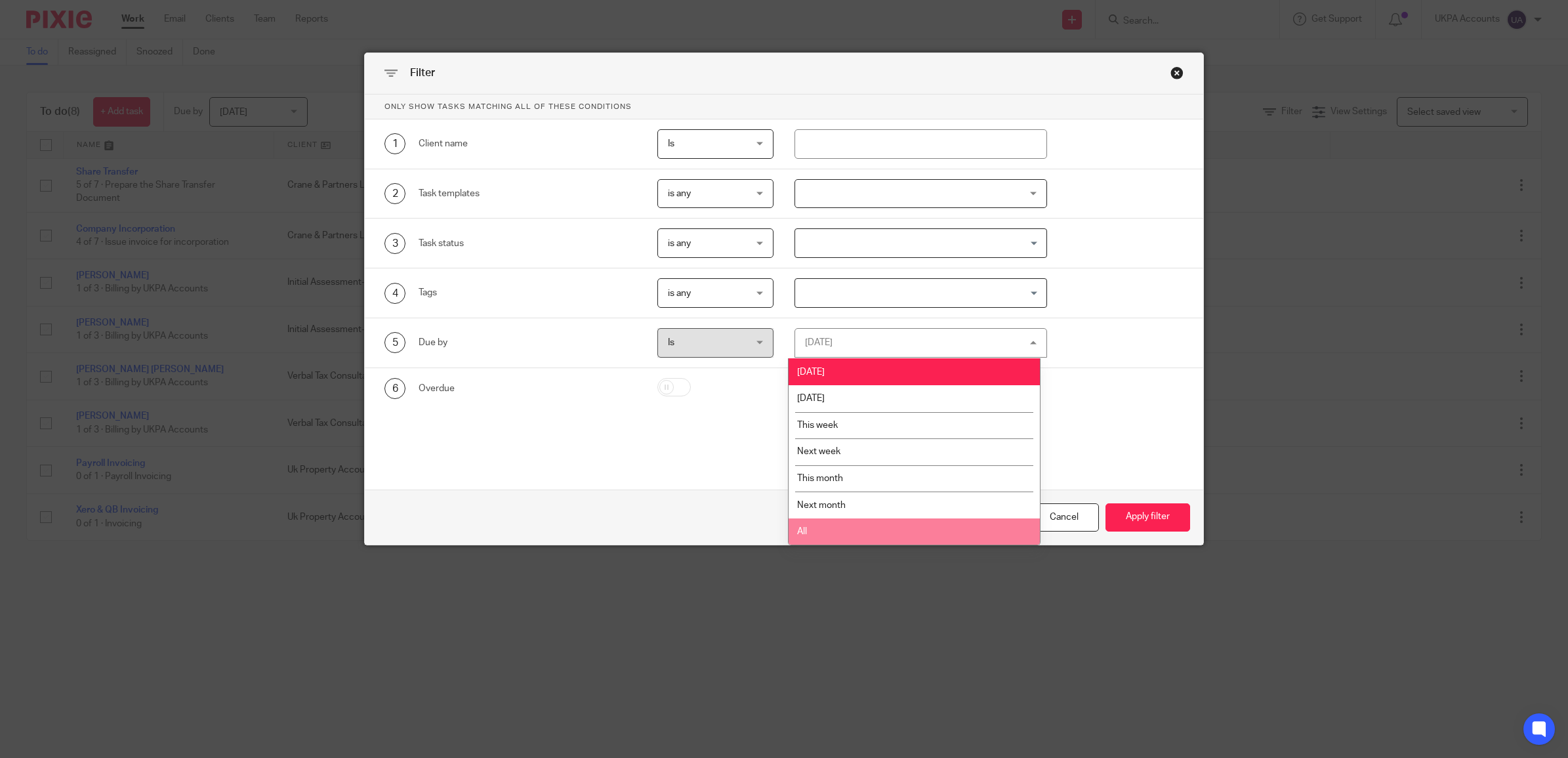
click at [800, 535] on li "All" at bounding box center [914, 532] width 251 height 27
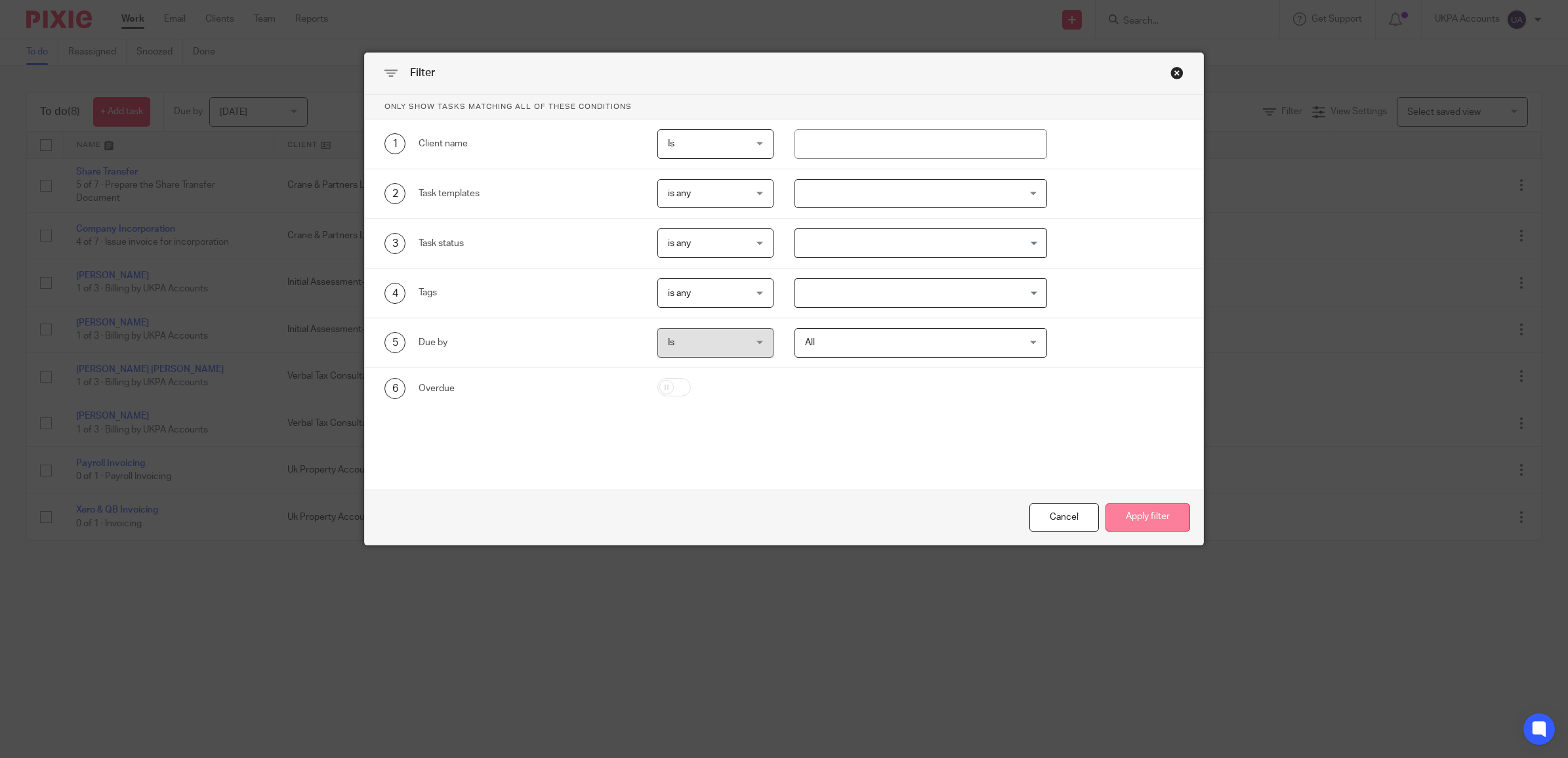
click at [1149, 515] on button "Apply filter" at bounding box center [1148, 518] width 84 height 28
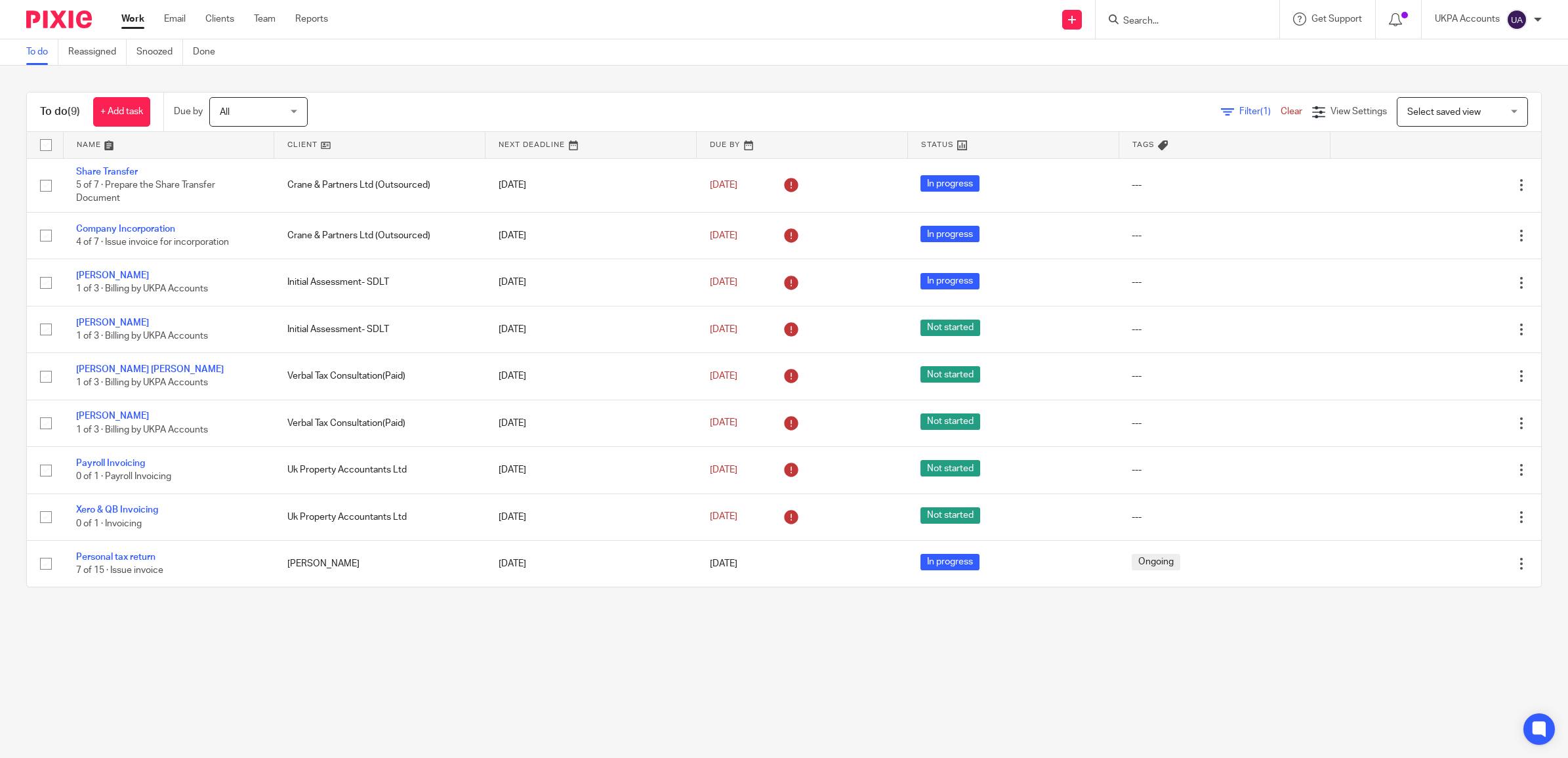
click at [1239, 107] on span "Filter (1)" at bounding box center [1259, 111] width 41 height 9
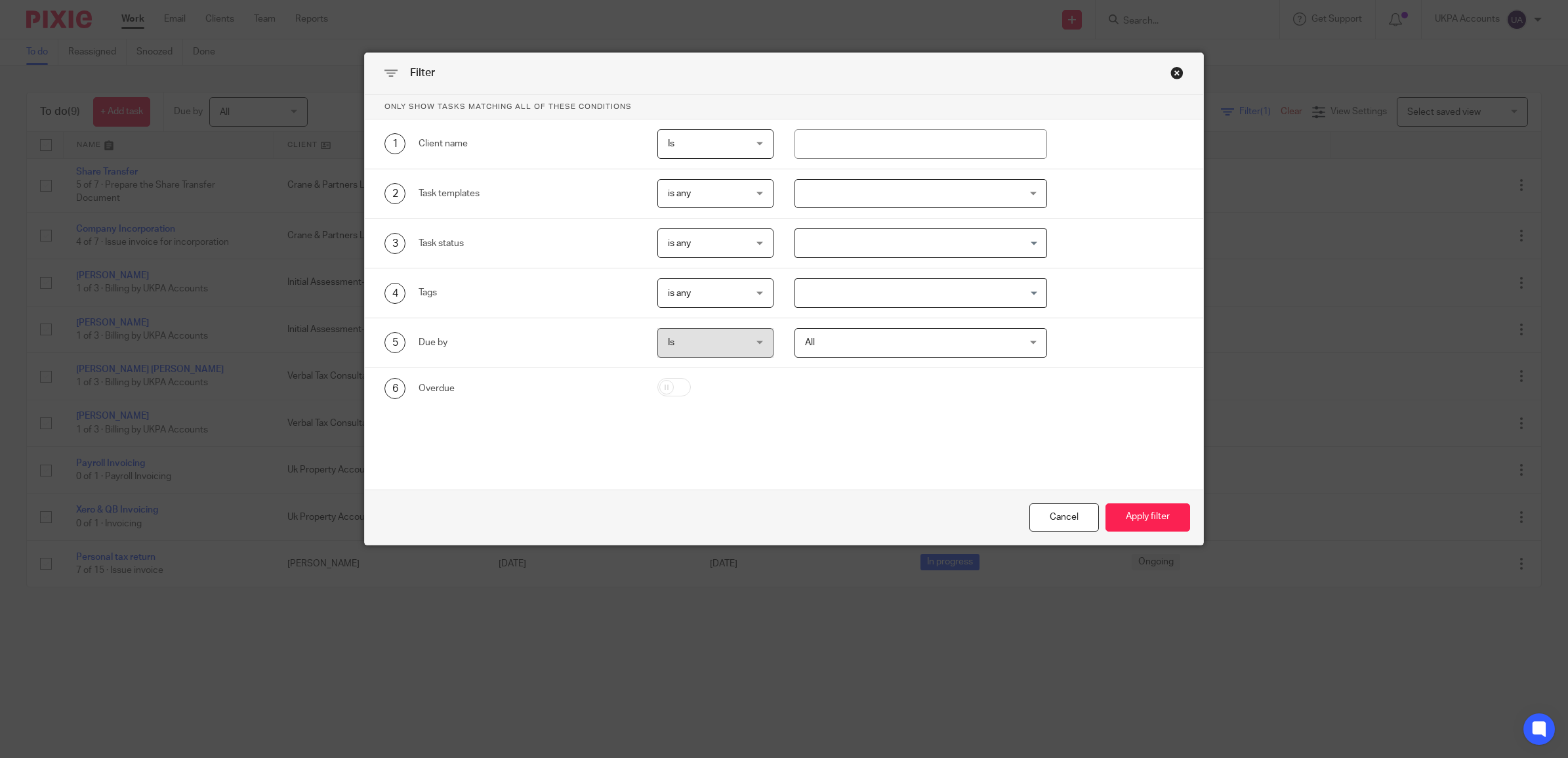
click at [1228, 110] on div "Filter Only show tasks matching all of these conditions 1 Client name Is Is Is …" at bounding box center [784, 379] width 1568 height 758
click at [702, 249] on span "is any" at bounding box center [710, 242] width 84 height 27
click at [697, 215] on div "2 Task templates is any is any is any is none is_any Z Pixie - Disengagement - …" at bounding box center [784, 194] width 839 height 50
click at [697, 207] on span "is any" at bounding box center [710, 193] width 84 height 27
click at [706, 147] on span "Is" at bounding box center [710, 143] width 84 height 27
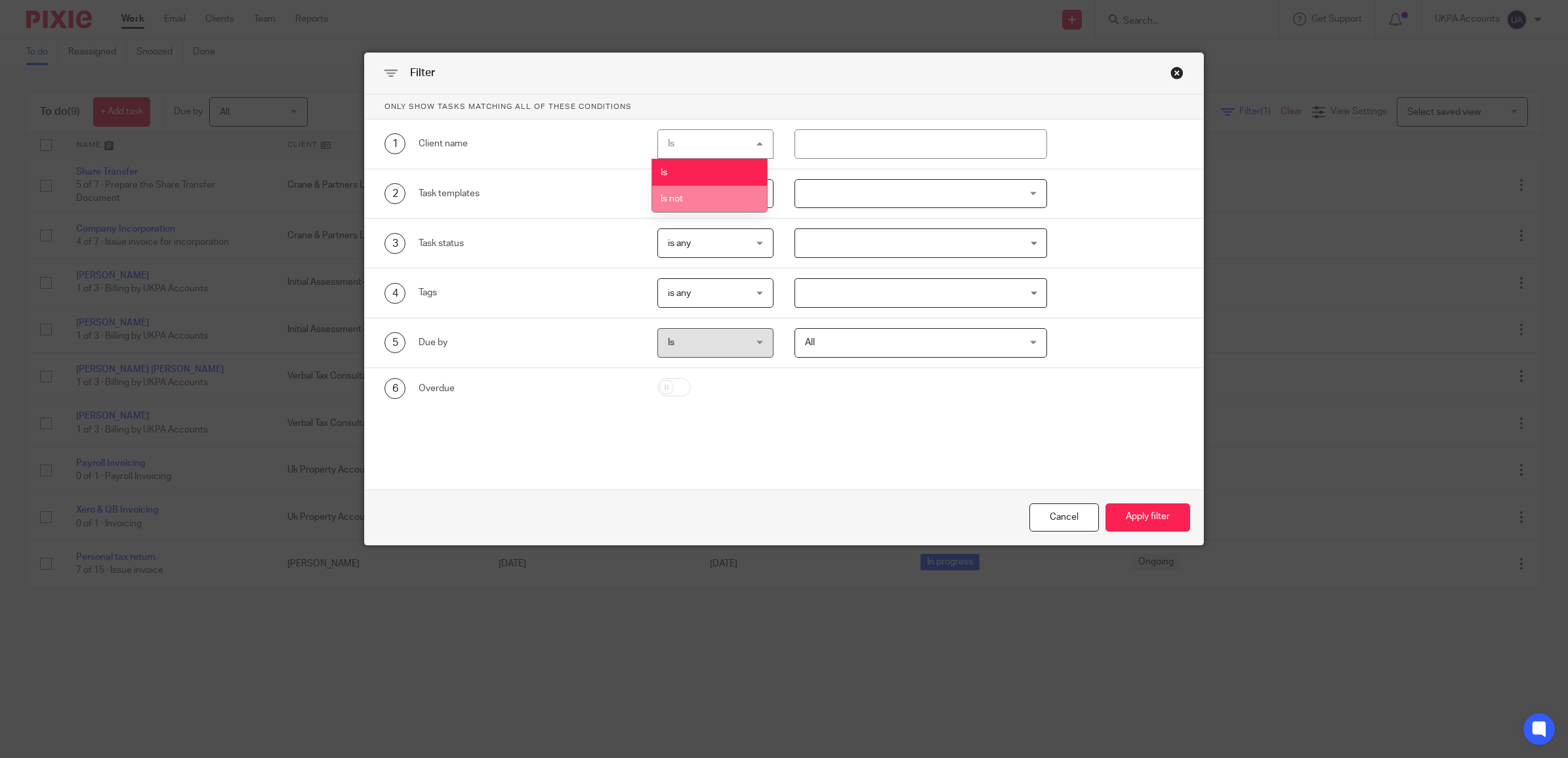
click at [709, 302] on span "is any" at bounding box center [710, 292] width 84 height 27
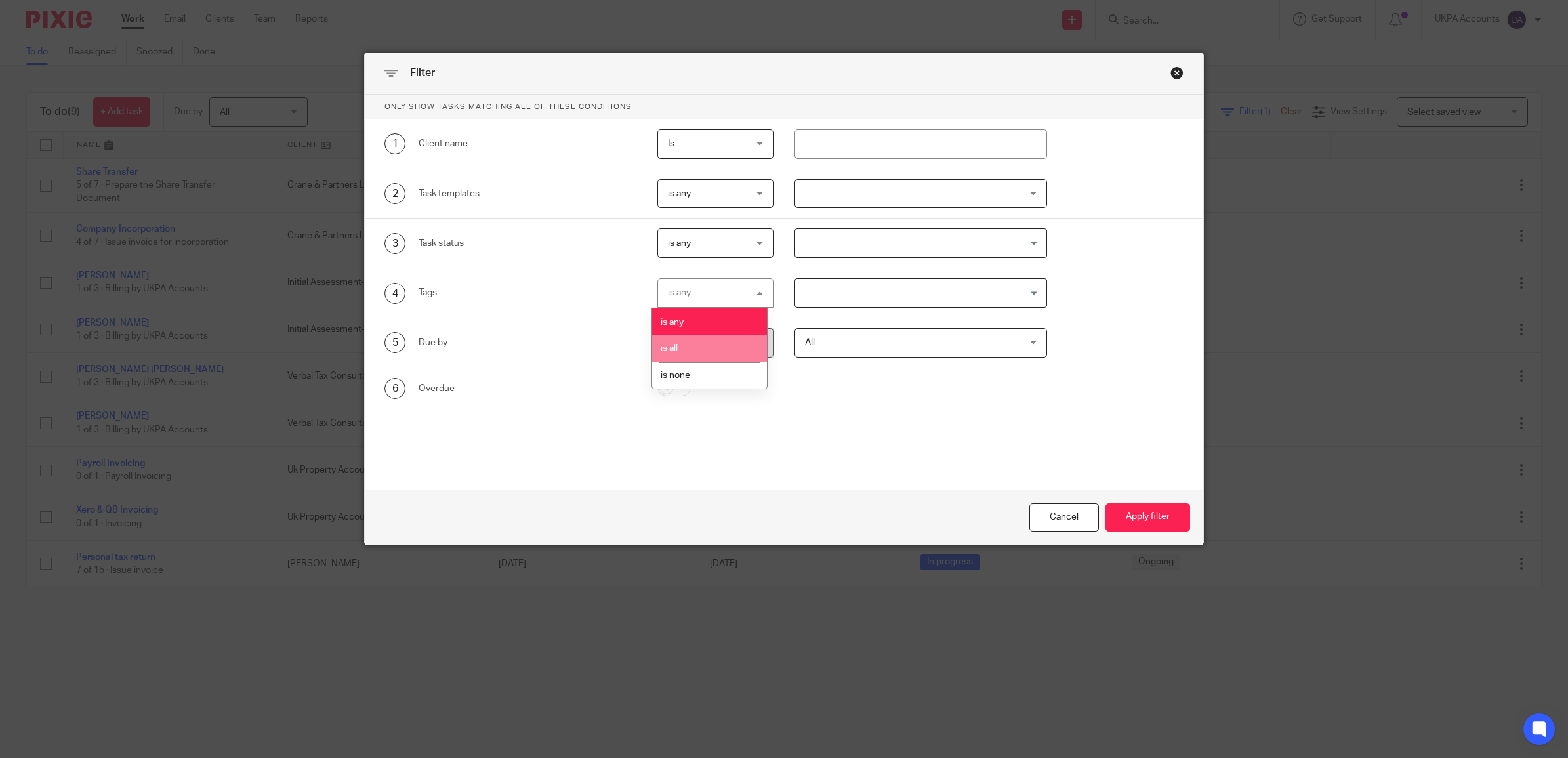
click at [686, 338] on li "is all" at bounding box center [709, 348] width 115 height 27
click at [664, 394] on input "checkbox" at bounding box center [674, 387] width 33 height 18
checkbox input "true"
click at [1145, 518] on button "Apply filter" at bounding box center [1148, 518] width 84 height 28
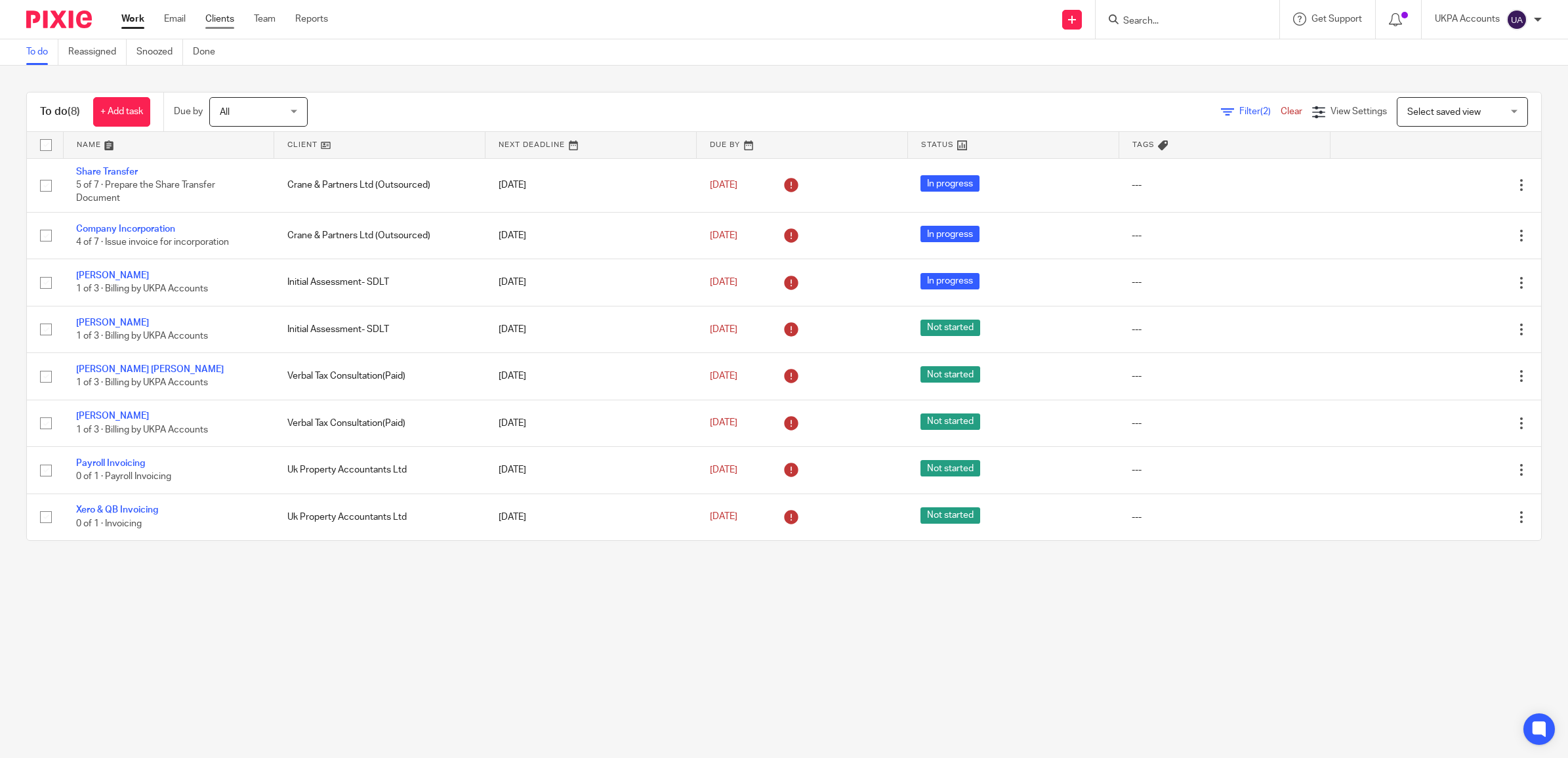
click at [210, 18] on link "Clients" at bounding box center [219, 18] width 29 height 13
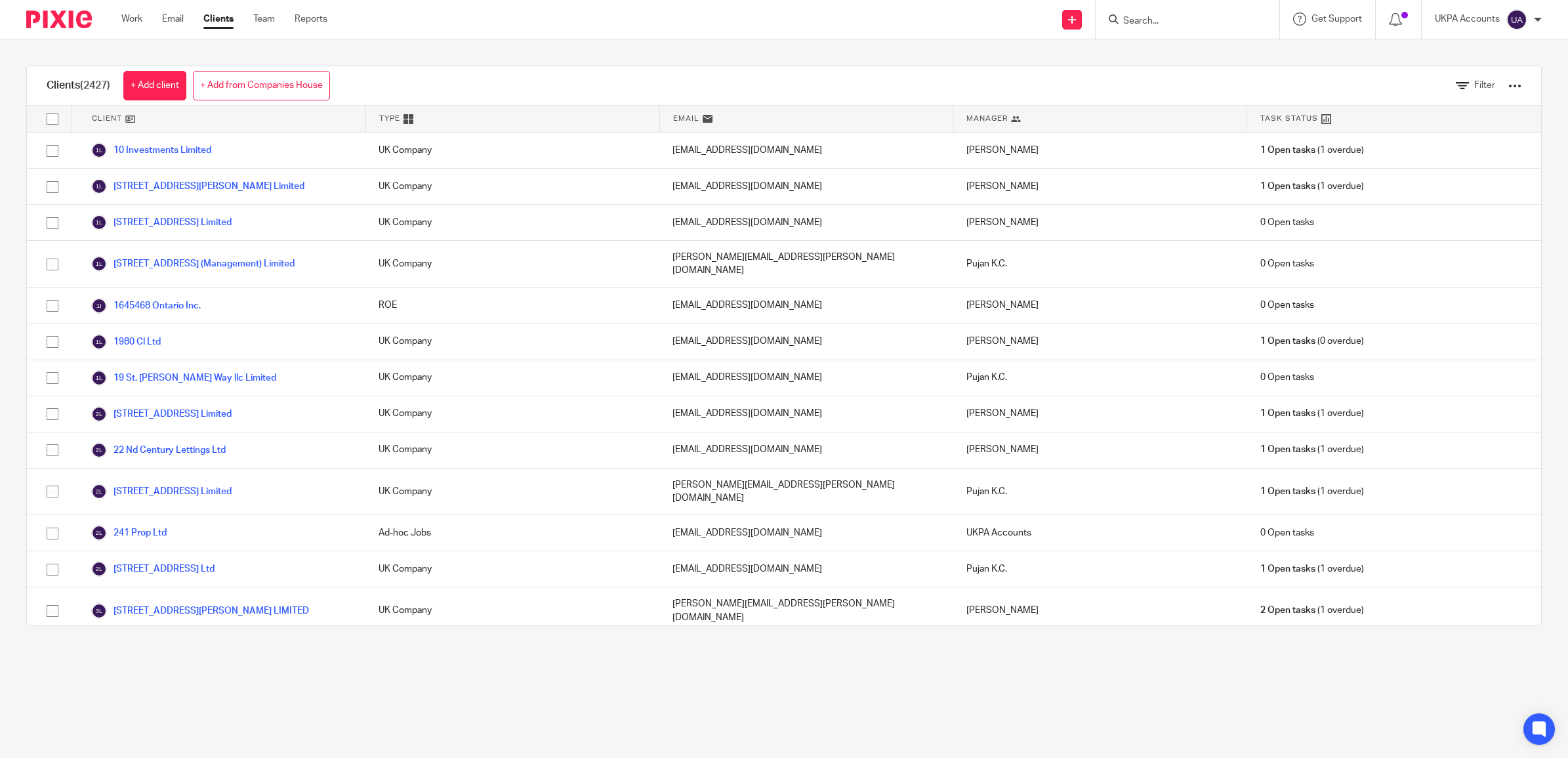
click at [1444, 93] on div "Filter" at bounding box center [1479, 86] width 85 height 39
click at [1456, 89] on link "Filter" at bounding box center [1475, 86] width 39 height 14
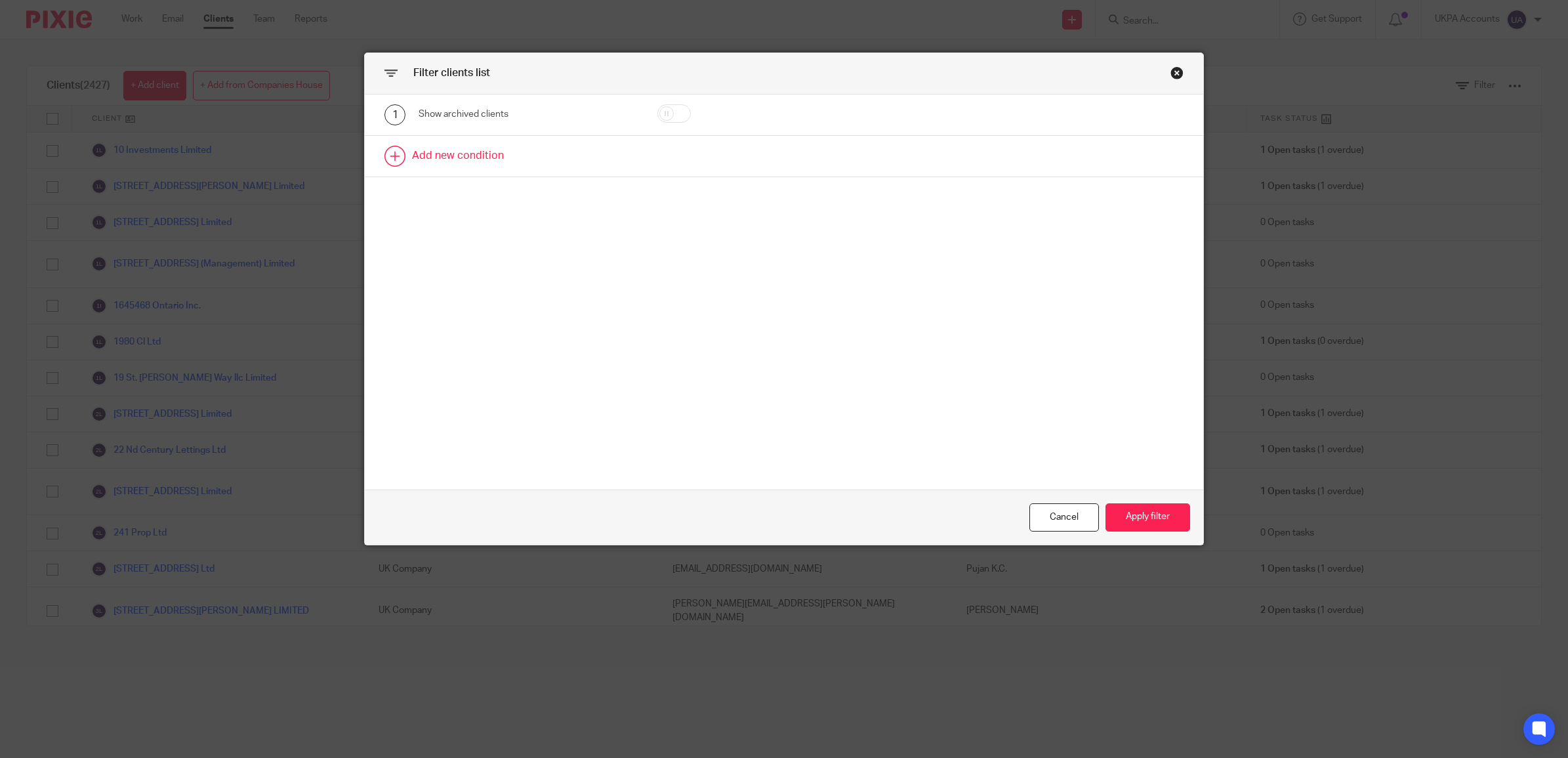
click at [424, 151] on link at bounding box center [784, 156] width 839 height 40
click at [469, 175] on div "Field" at bounding box center [527, 161] width 218 height 30
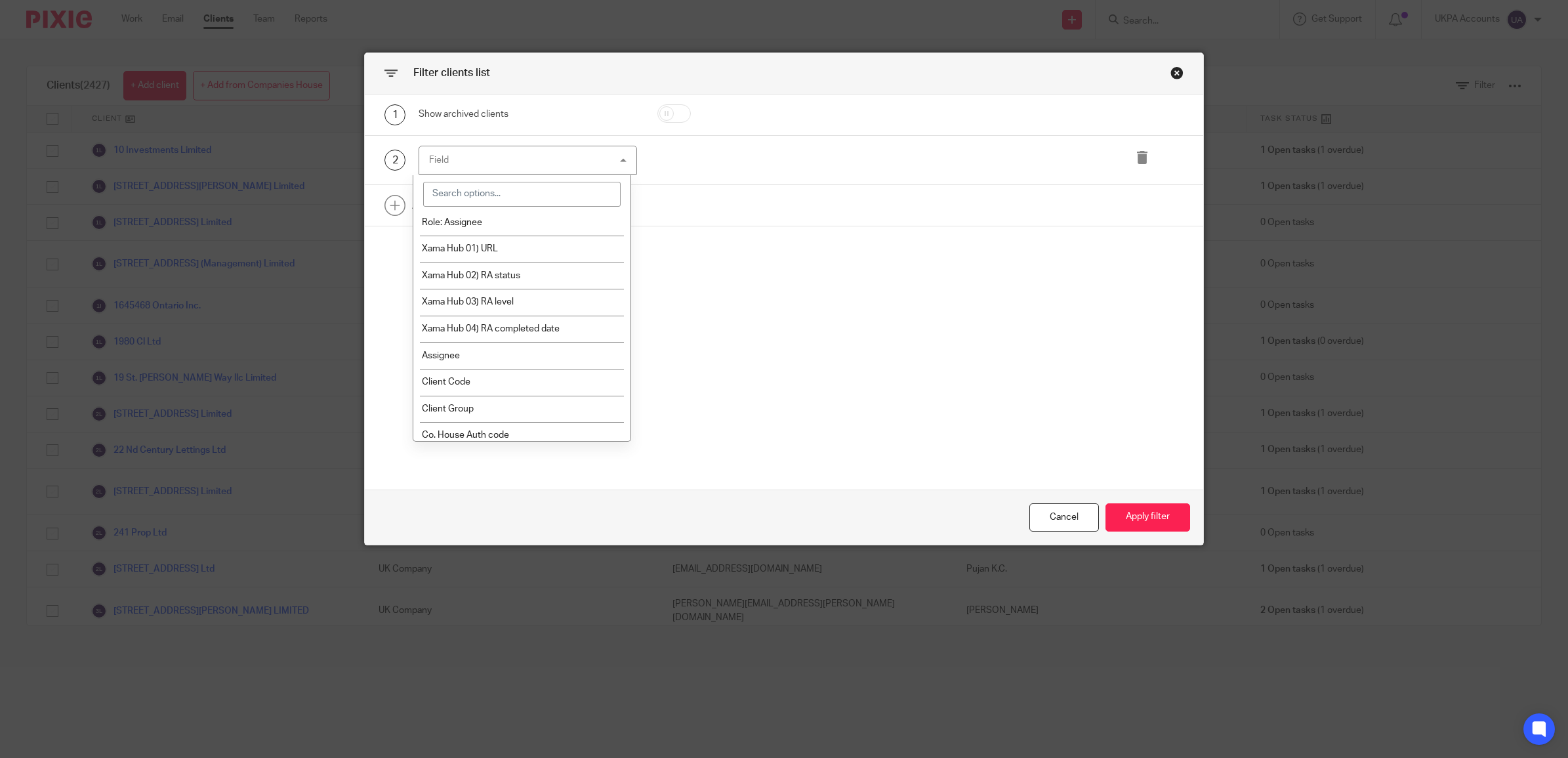
scroll to position [82, 0]
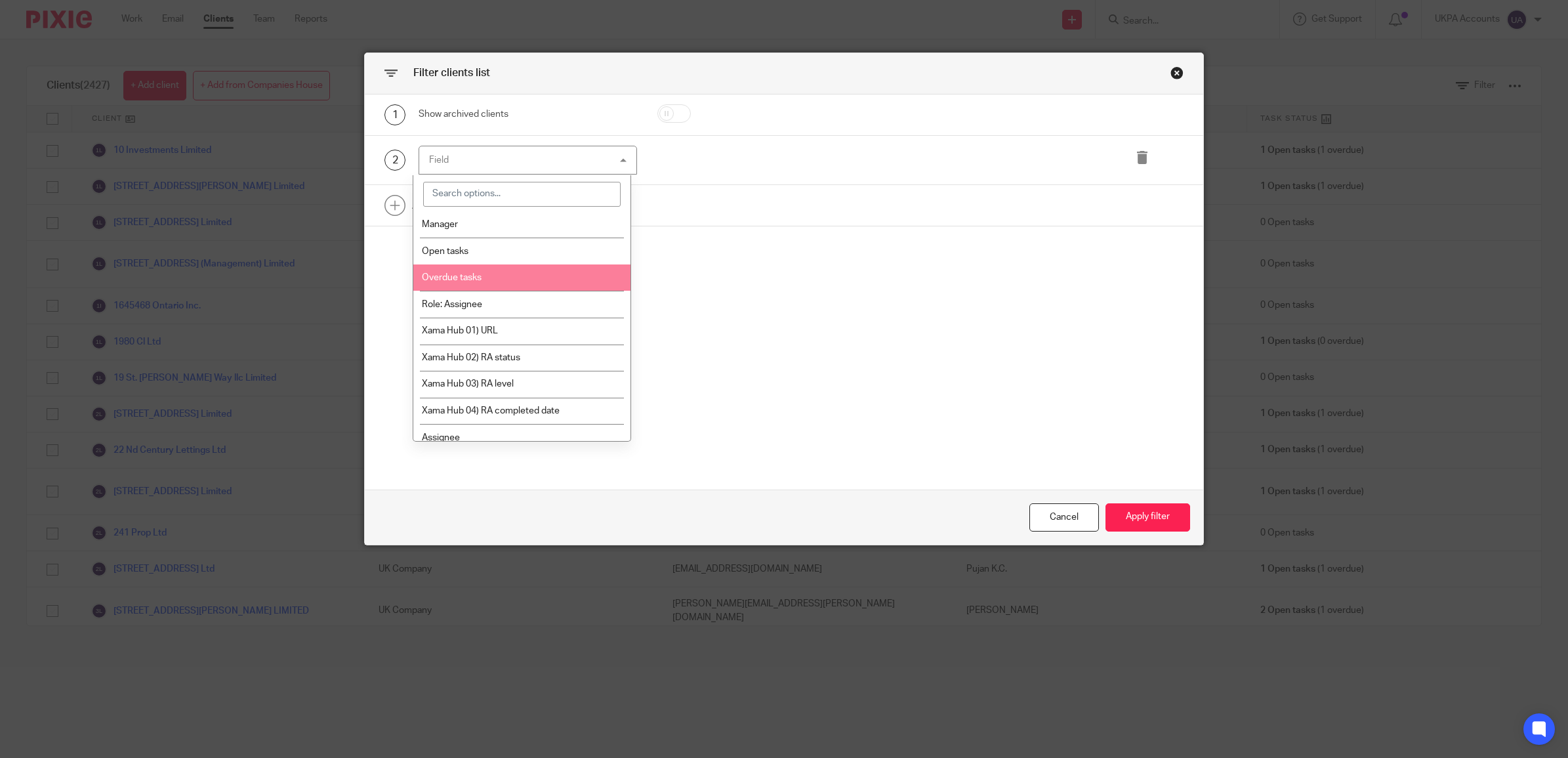
click at [493, 275] on li "Overdue tasks" at bounding box center [521, 277] width 217 height 27
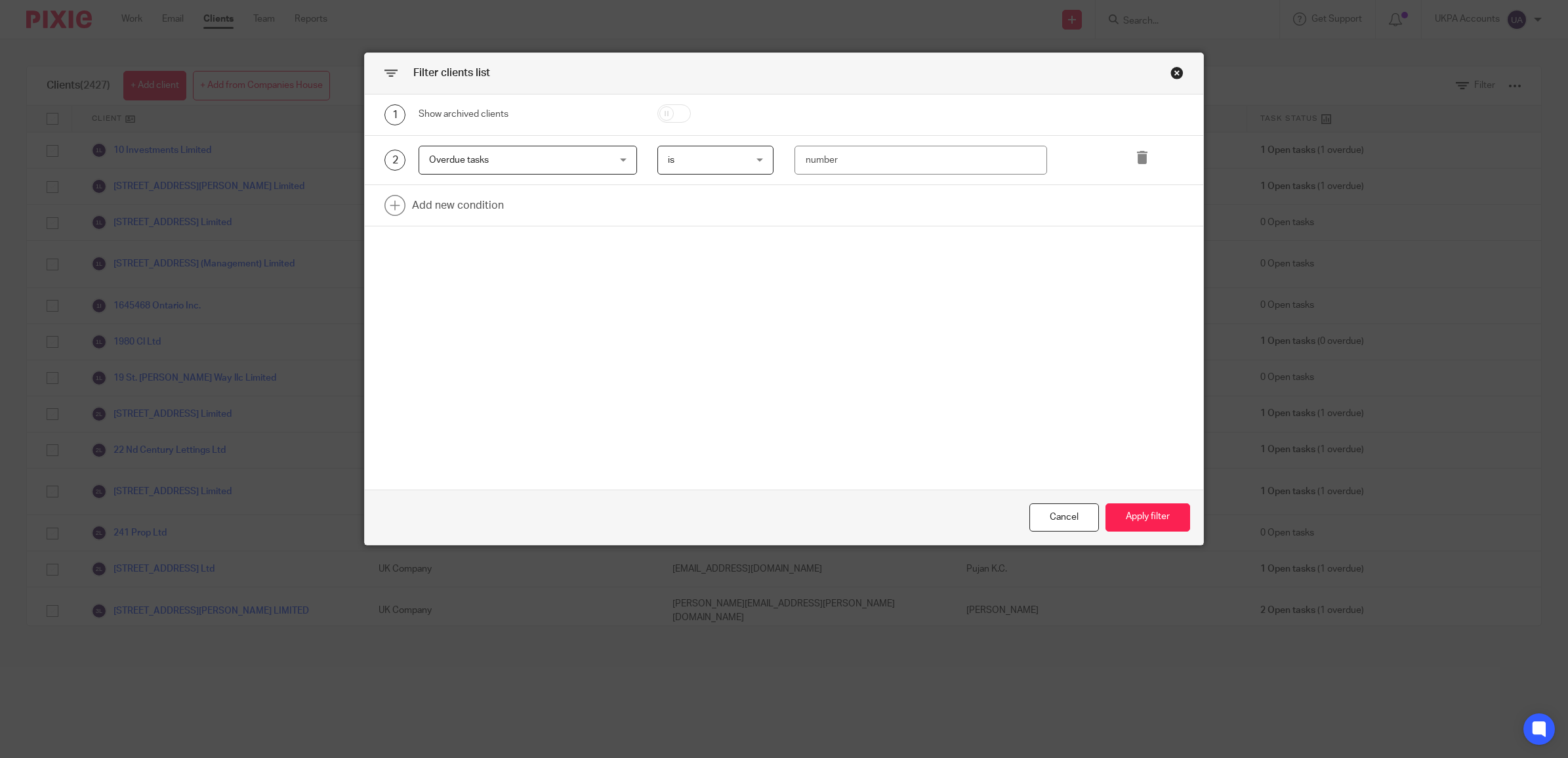
click at [704, 164] on span "is" at bounding box center [710, 160] width 84 height 27
click at [956, 315] on div "1 Show archived clients 2 Overdue tasks Overdue tasks Name Email Client type Ma…" at bounding box center [784, 292] width 839 height 396
click at [828, 164] on input "number" at bounding box center [920, 161] width 253 height 30
type input "0"
type input "100"
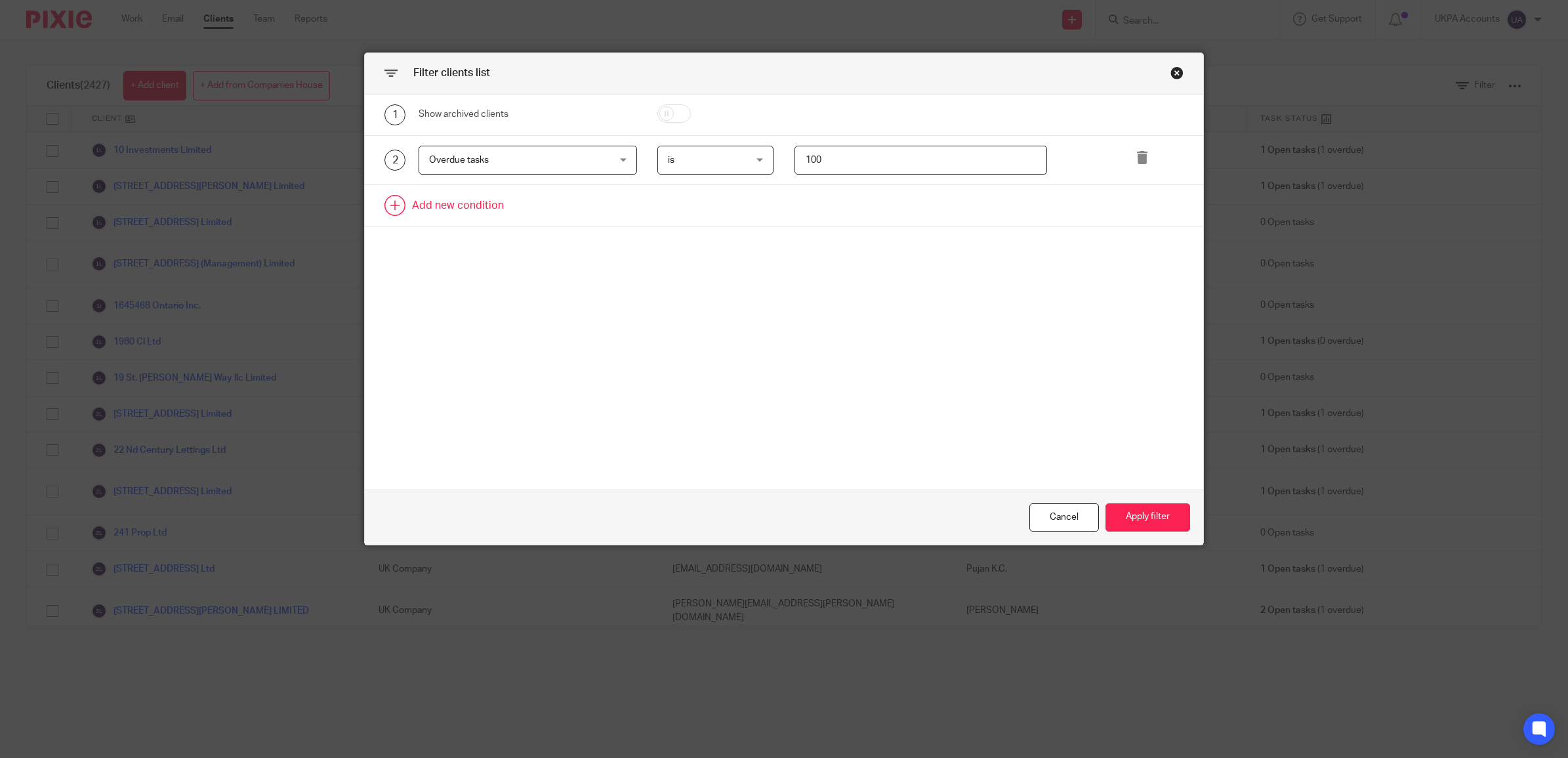
click at [472, 207] on link at bounding box center [784, 205] width 839 height 40
click at [466, 251] on link at bounding box center [784, 255] width 839 height 40
click at [470, 217] on div "Field" at bounding box center [512, 209] width 166 height 27
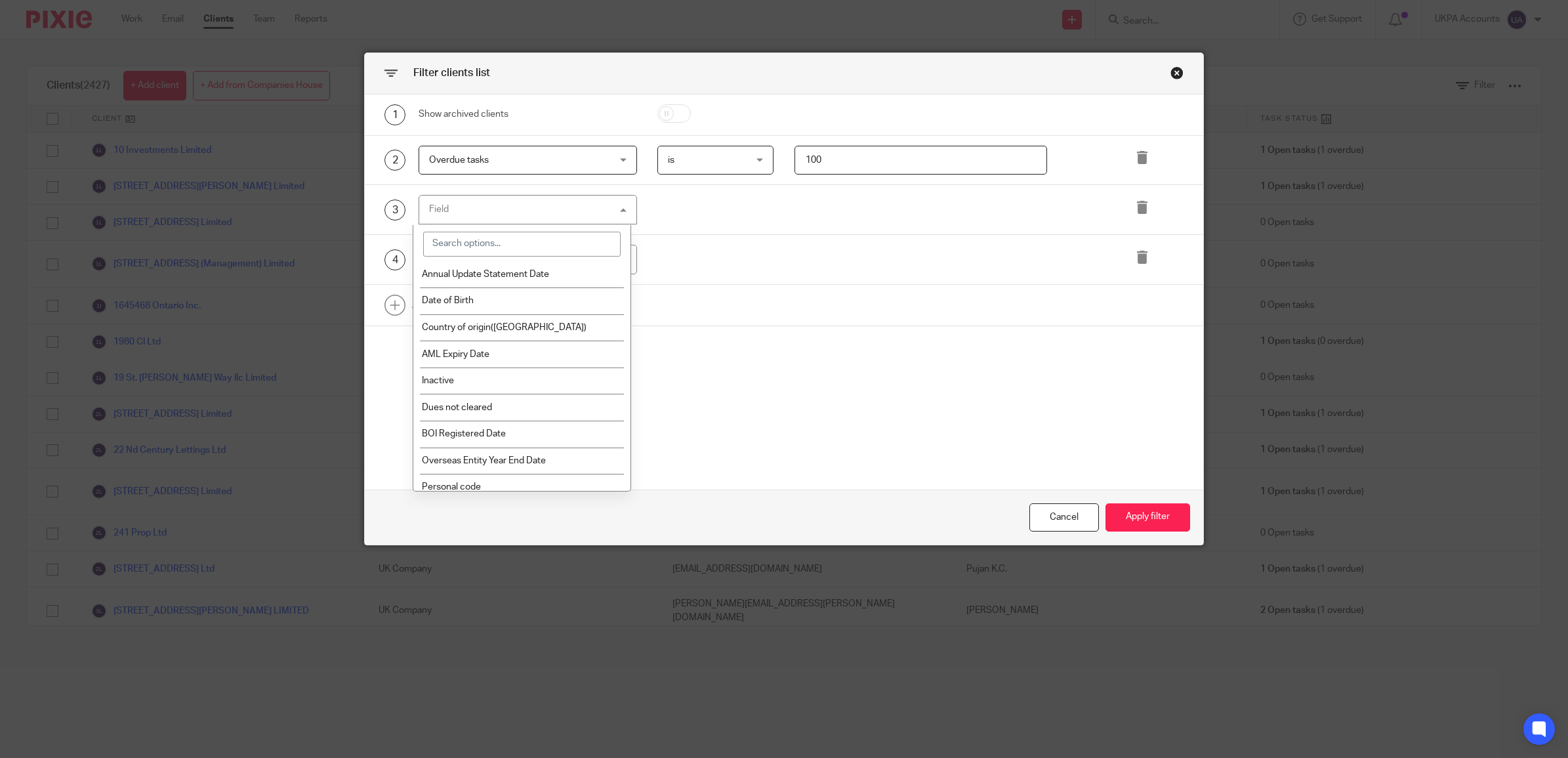
scroll to position [857, 0]
click at [1064, 511] on div "Cancel" at bounding box center [1063, 518] width 69 height 28
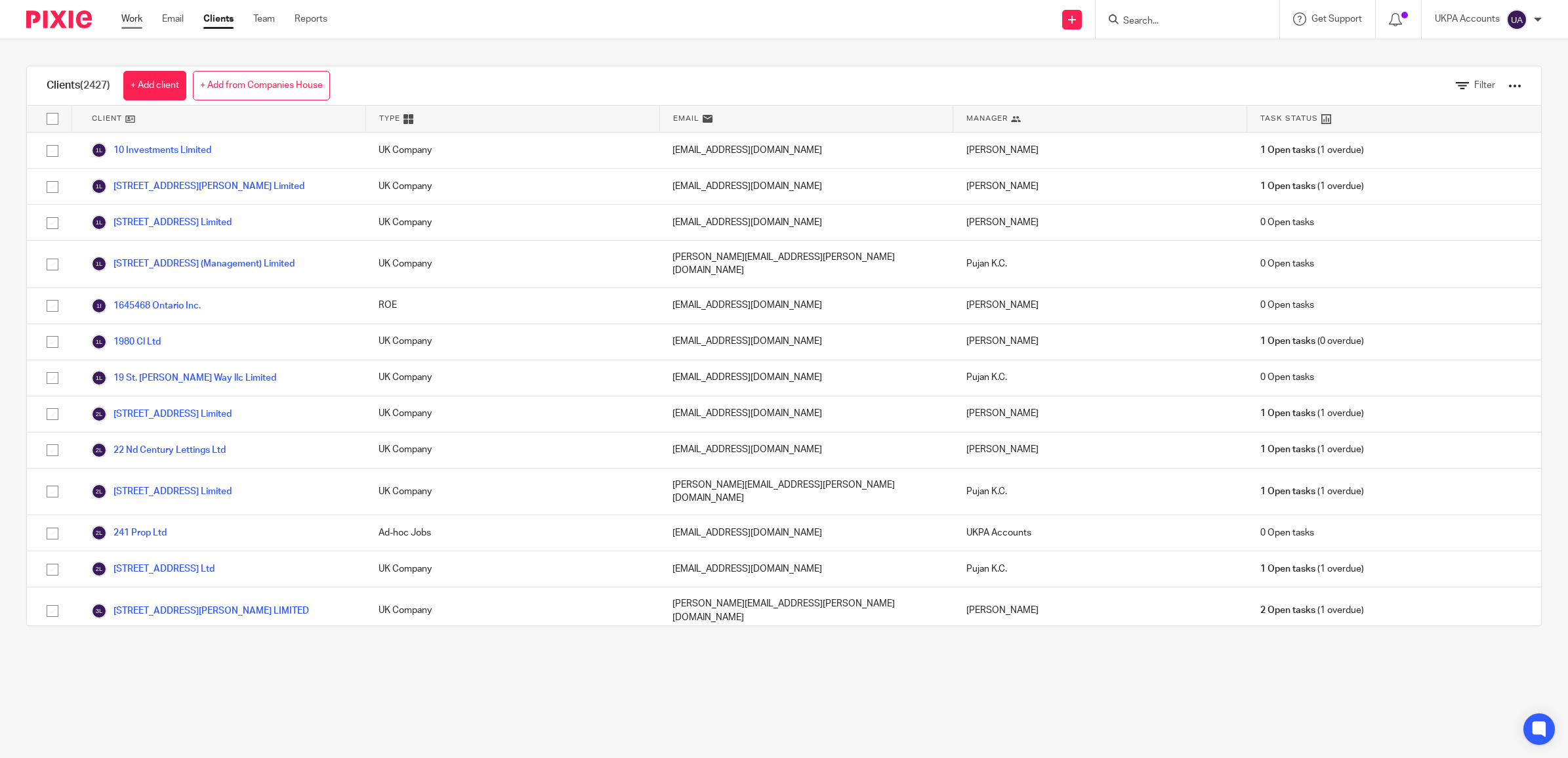
click at [137, 14] on link "Work" at bounding box center [132, 18] width 21 height 13
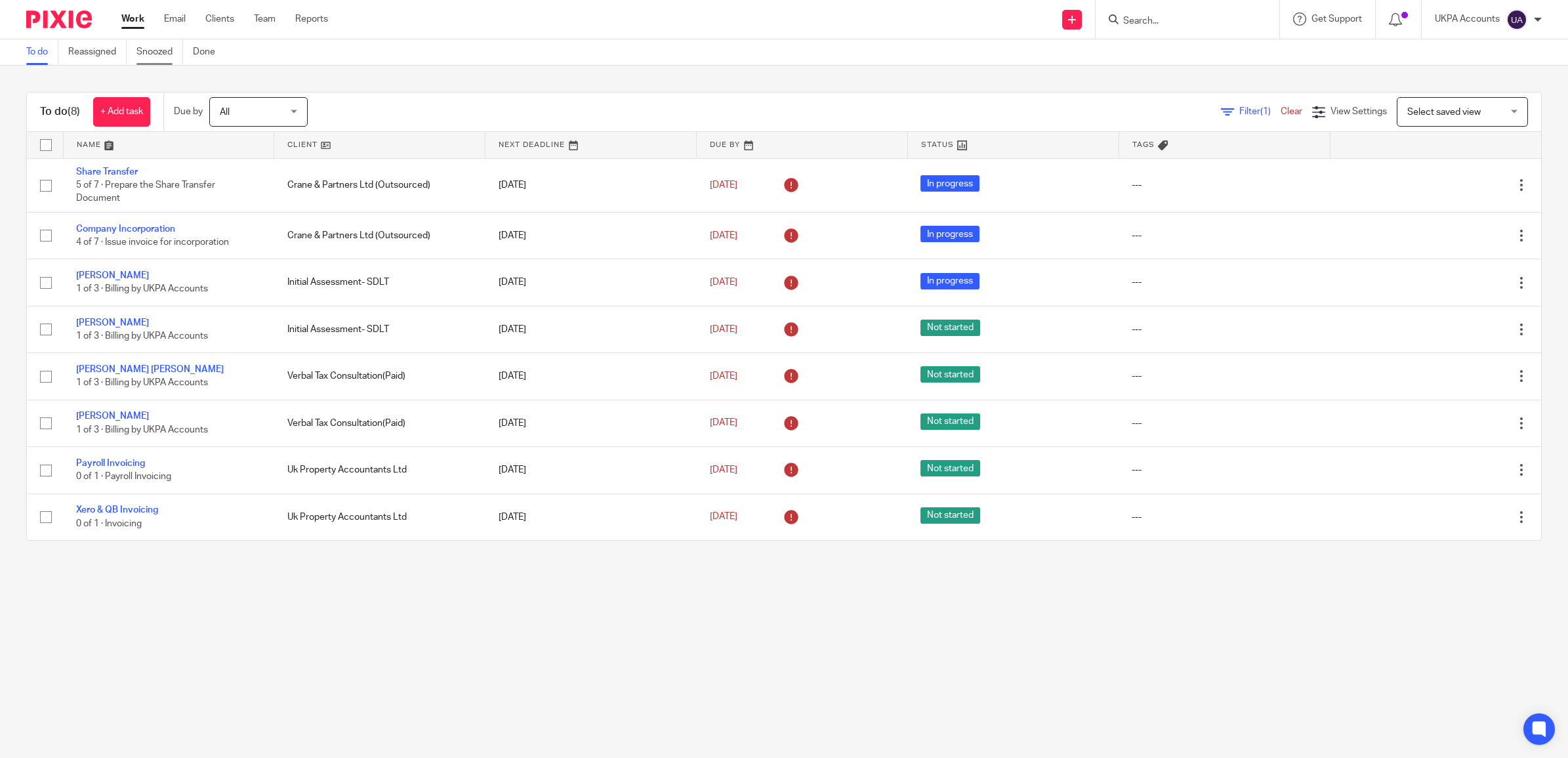
click at [154, 50] on link "Snoozed" at bounding box center [160, 52] width 47 height 25
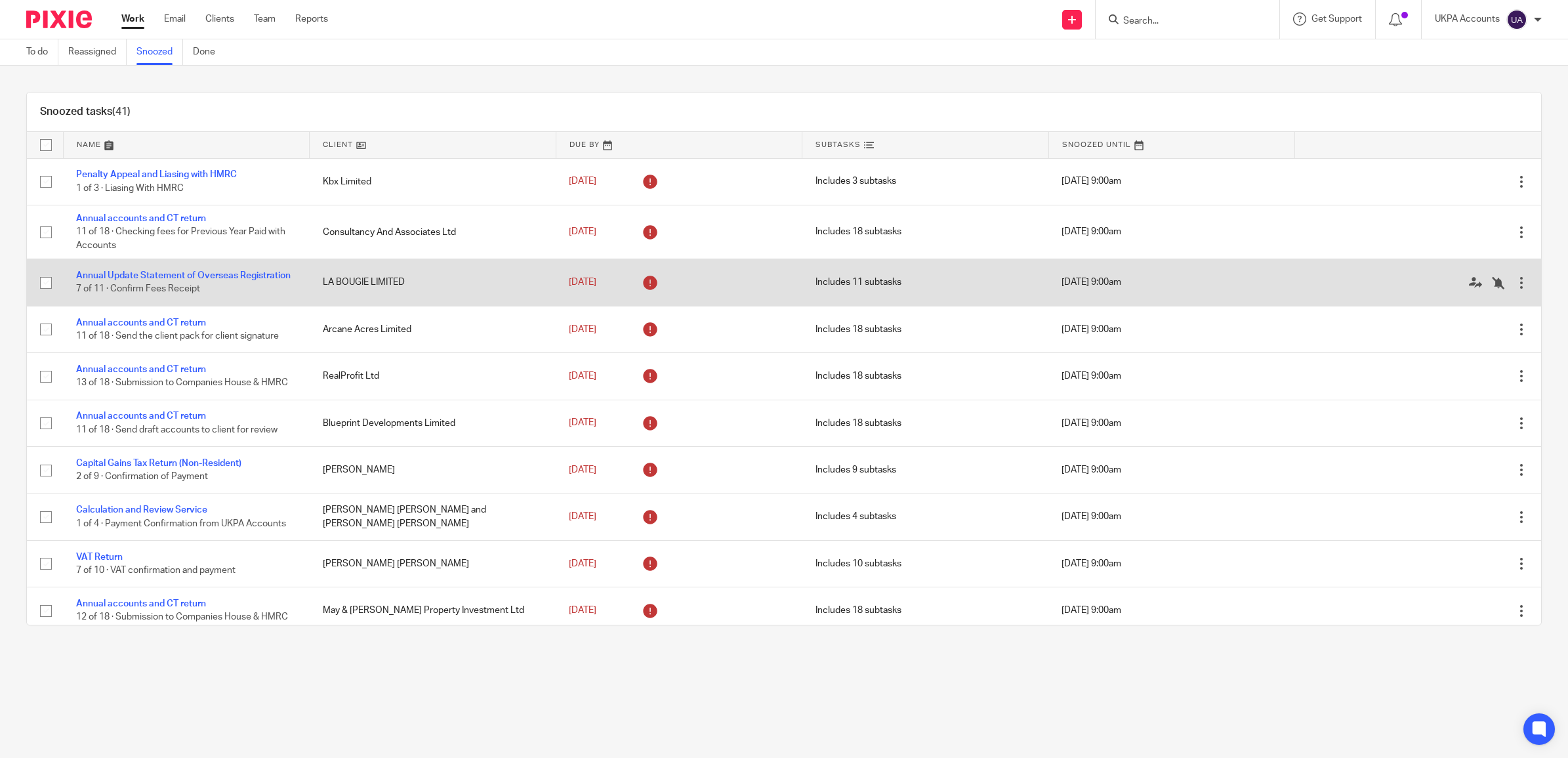
click at [290, 273] on td "Annual Update Statement of Overseas Registration 7 of 11 · Confirm Fees Receipt" at bounding box center [186, 282] width 247 height 46
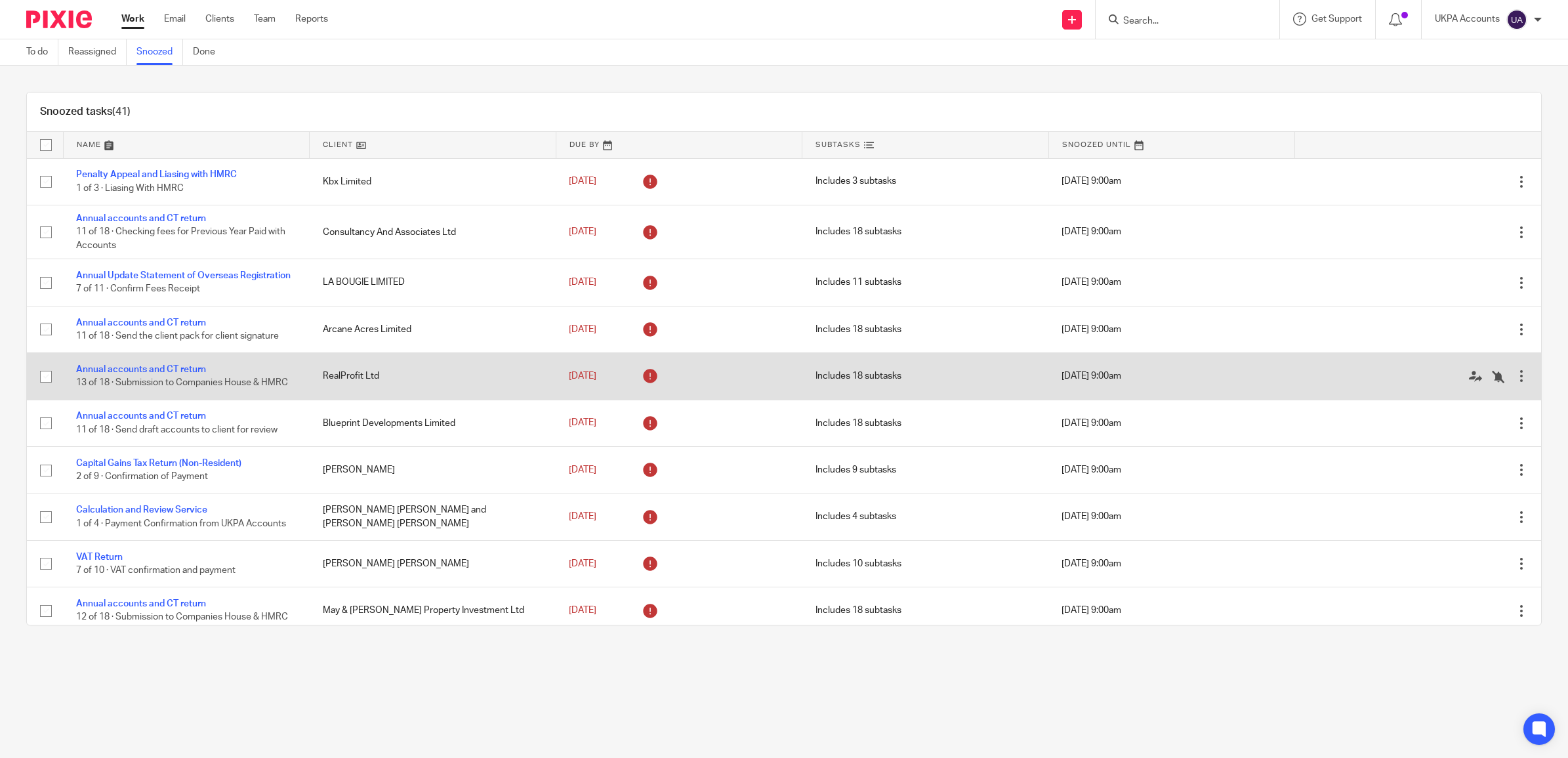
click at [228, 382] on td "Annual accounts and CT return 13 of 18 · Submission to Companies House & HMRC" at bounding box center [186, 375] width 247 height 46
click at [117, 372] on link "Annual accounts and CT return" at bounding box center [141, 369] width 130 height 9
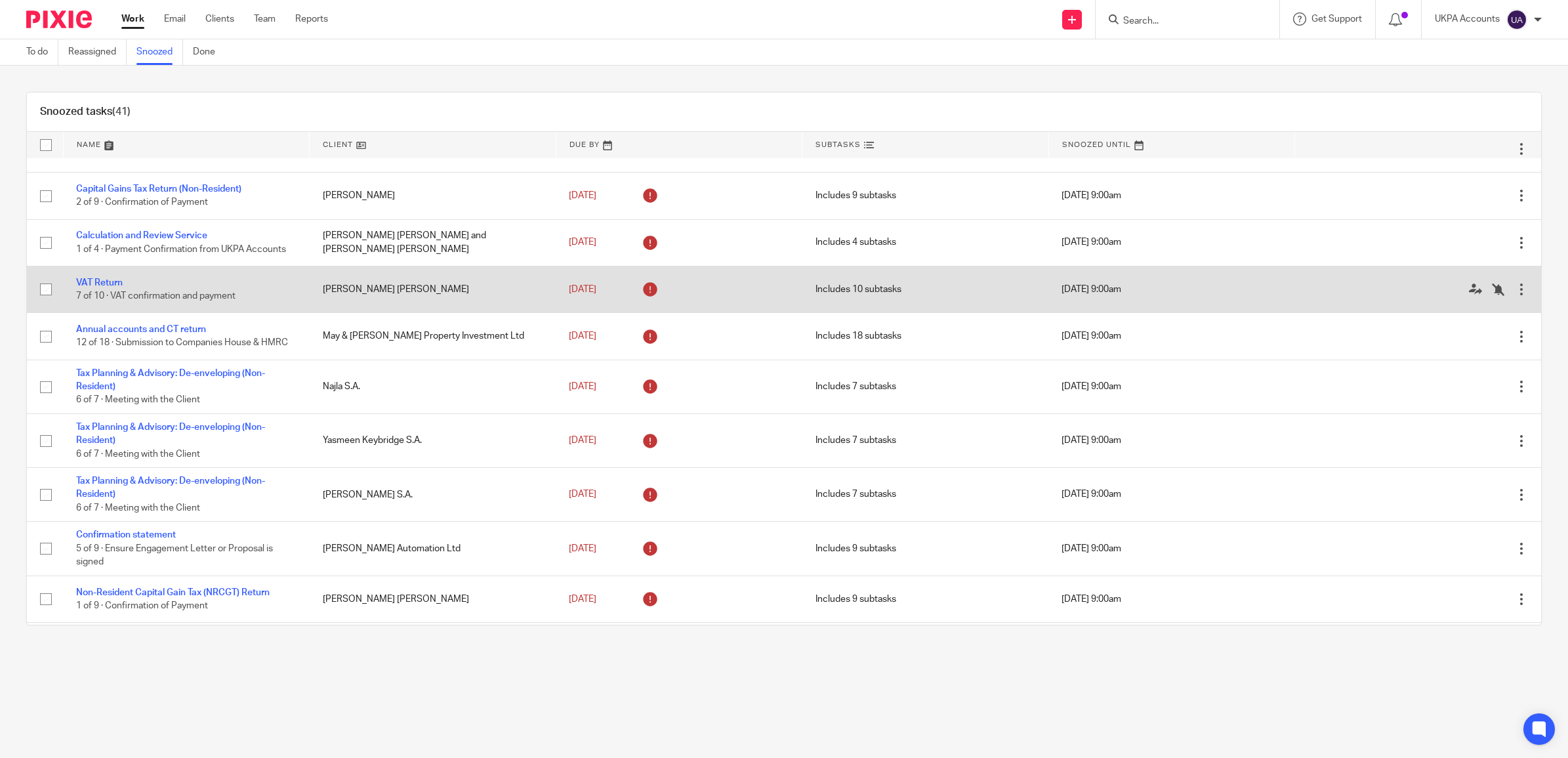
scroll to position [246, 0]
